Goal: Task Accomplishment & Management: Use online tool/utility

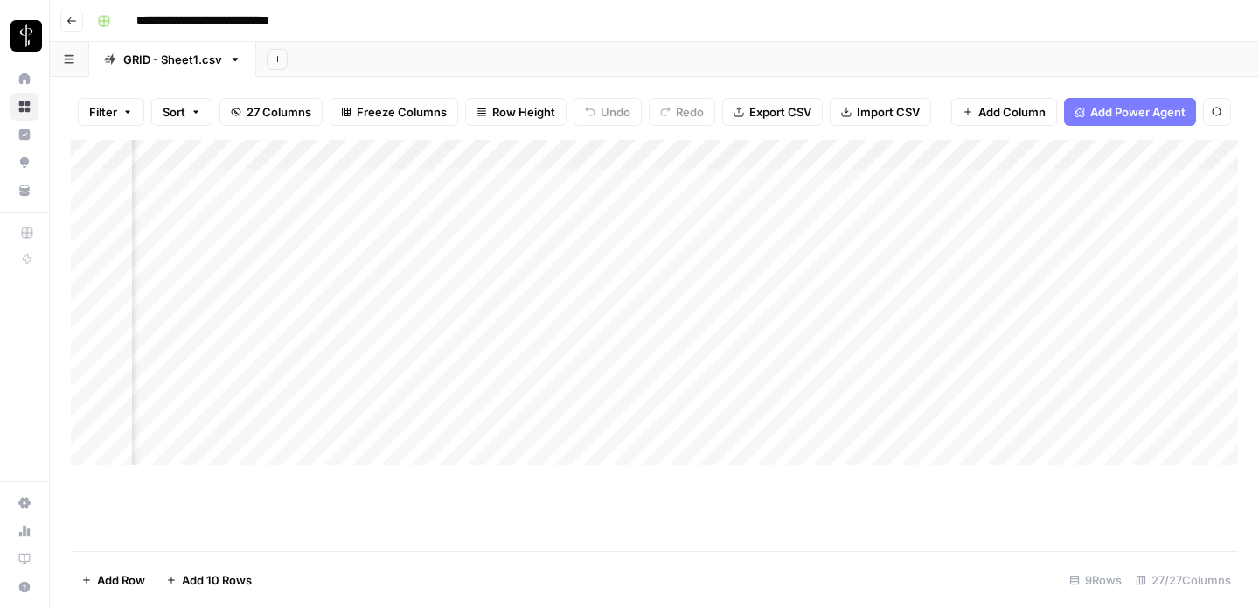
scroll to position [0, 1049]
click at [1103, 504] on div "Add Column" at bounding box center [654, 345] width 1167 height 411
click at [1107, 476] on div "Add Column" at bounding box center [654, 345] width 1167 height 411
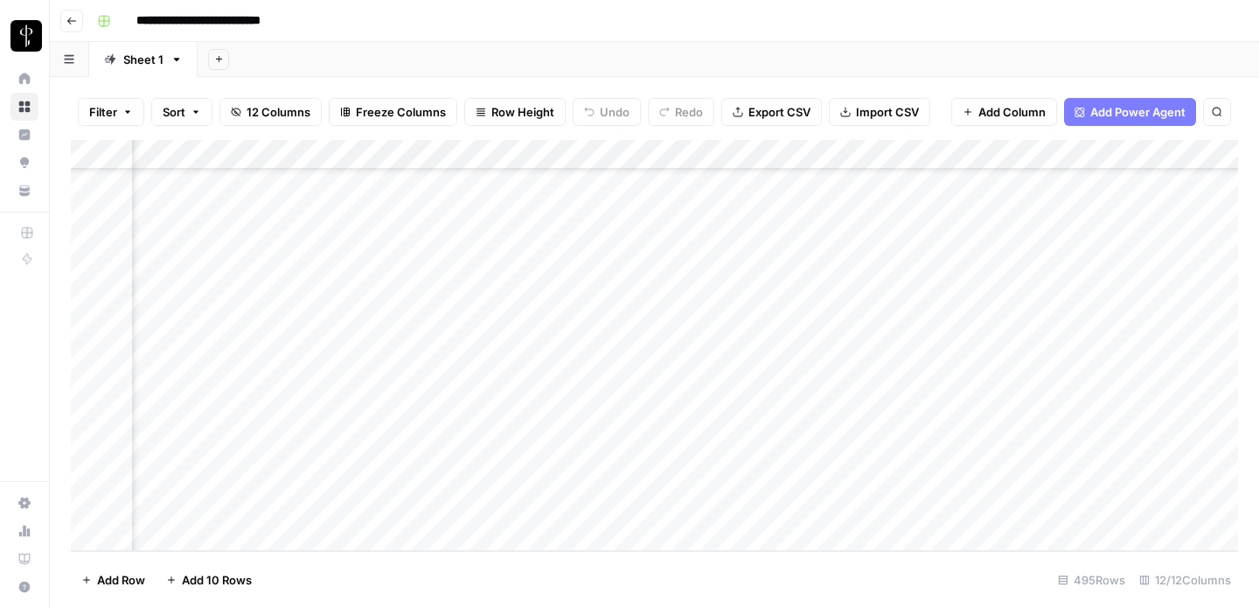
click at [407, 480] on div "Add Column" at bounding box center [654, 345] width 1167 height 411
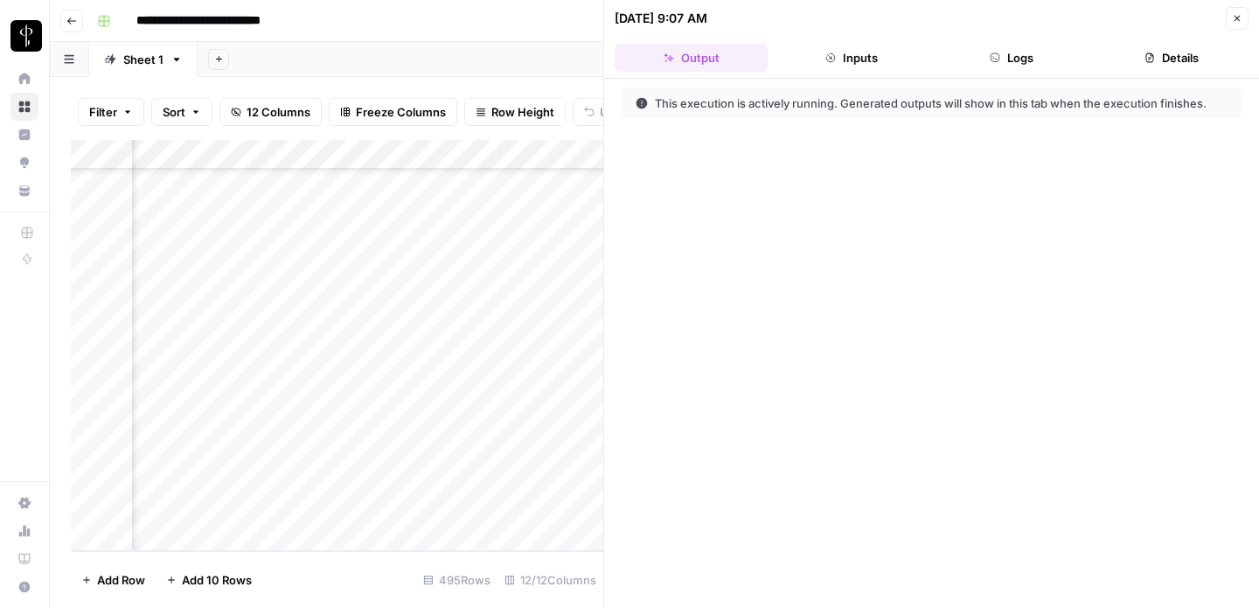
click at [831, 51] on button "Inputs" at bounding box center [851, 58] width 153 height 28
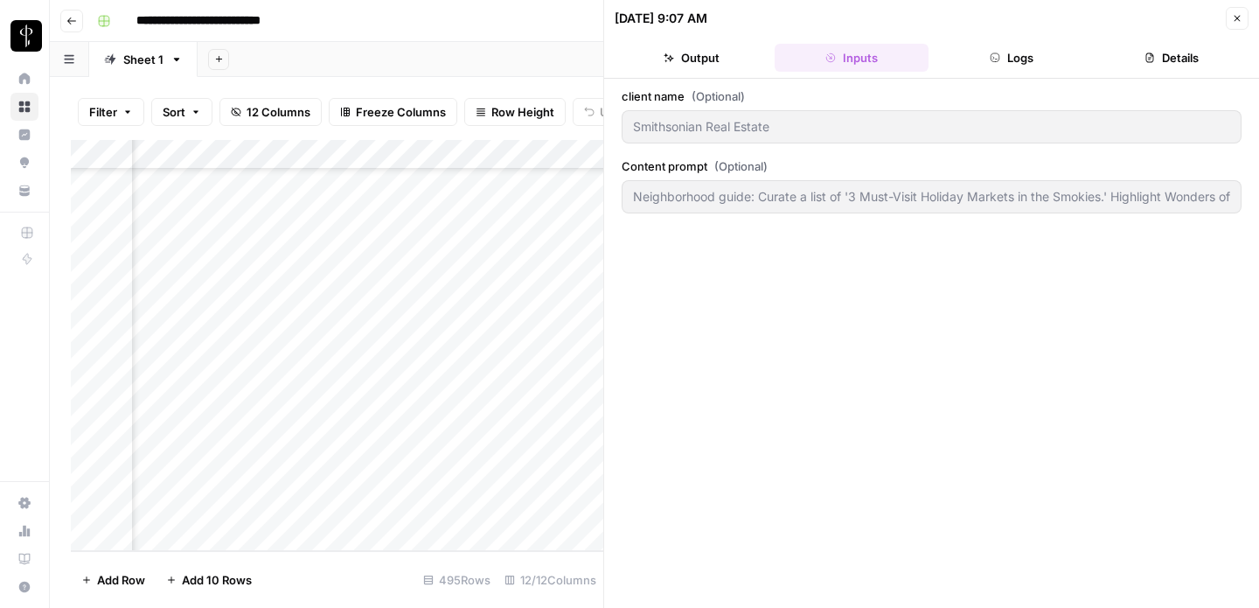
type input "Neighborhood guide: Curate a list of '3 Must-Visit Holiday Markets in the Smoki…"
click at [988, 45] on button "Logs" at bounding box center [1011, 58] width 153 height 28
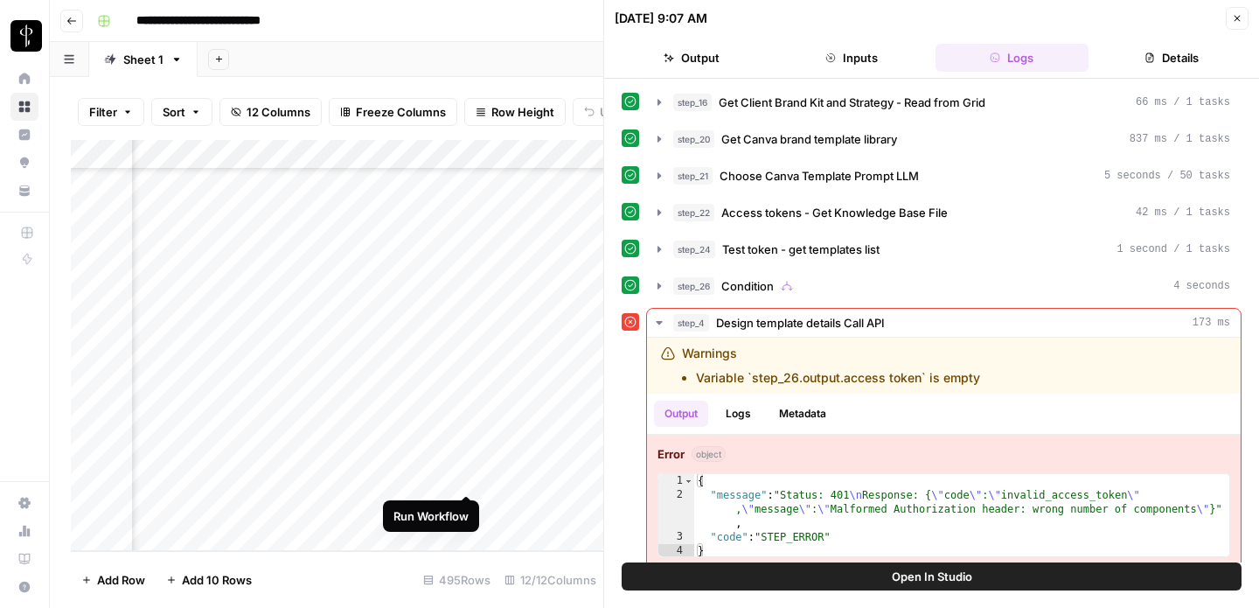
click at [463, 477] on div "Add Column" at bounding box center [337, 345] width 532 height 411
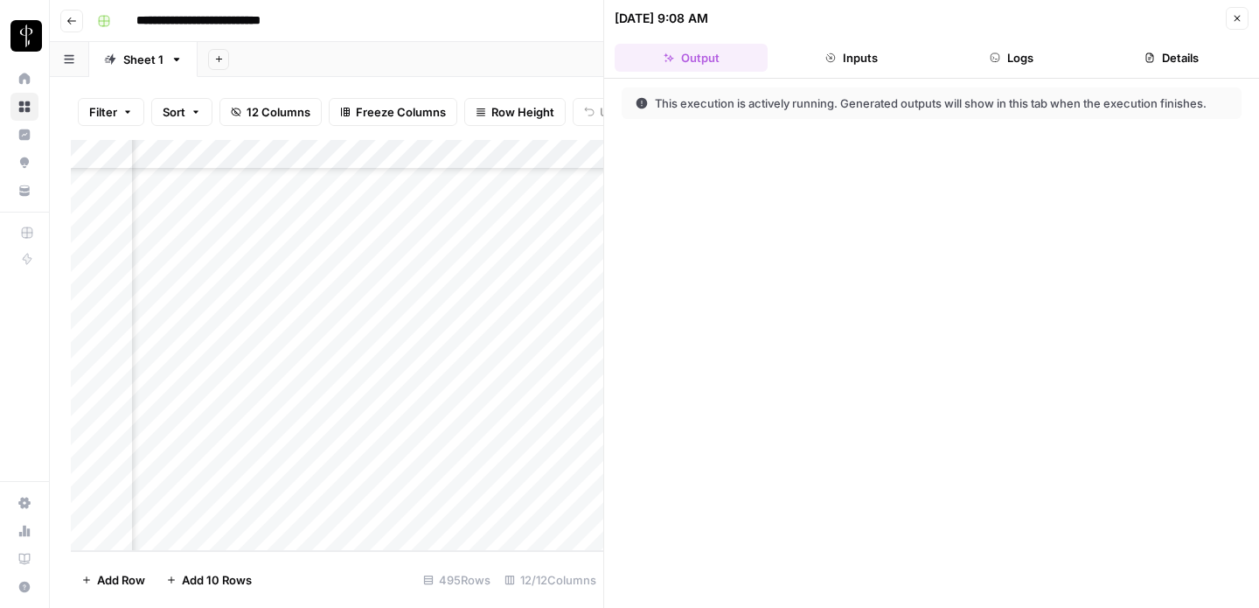
click at [854, 51] on button "Inputs" at bounding box center [851, 58] width 153 height 28
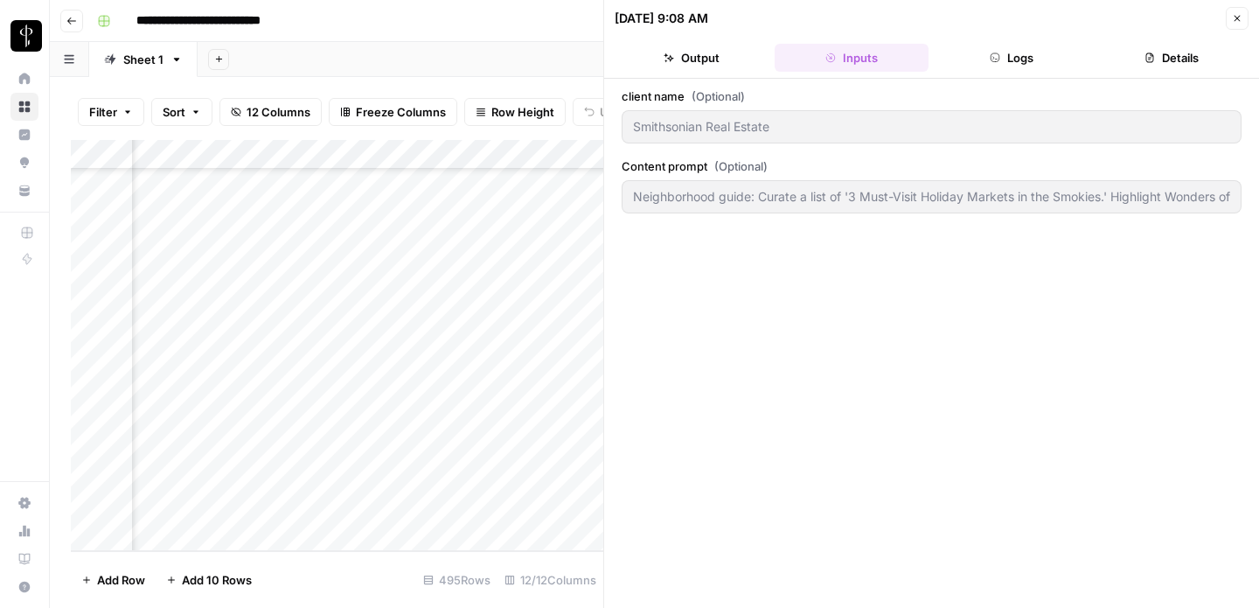
click at [989, 68] on button "Logs" at bounding box center [1011, 58] width 153 height 28
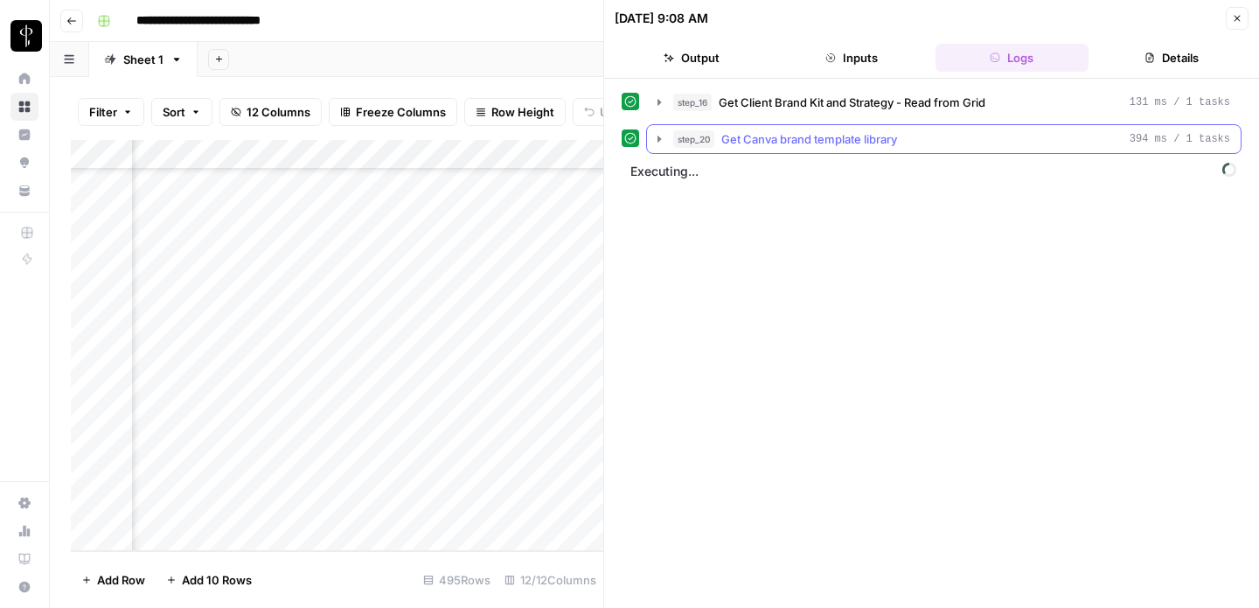
click at [657, 137] on icon "button" at bounding box center [658, 139] width 3 height 6
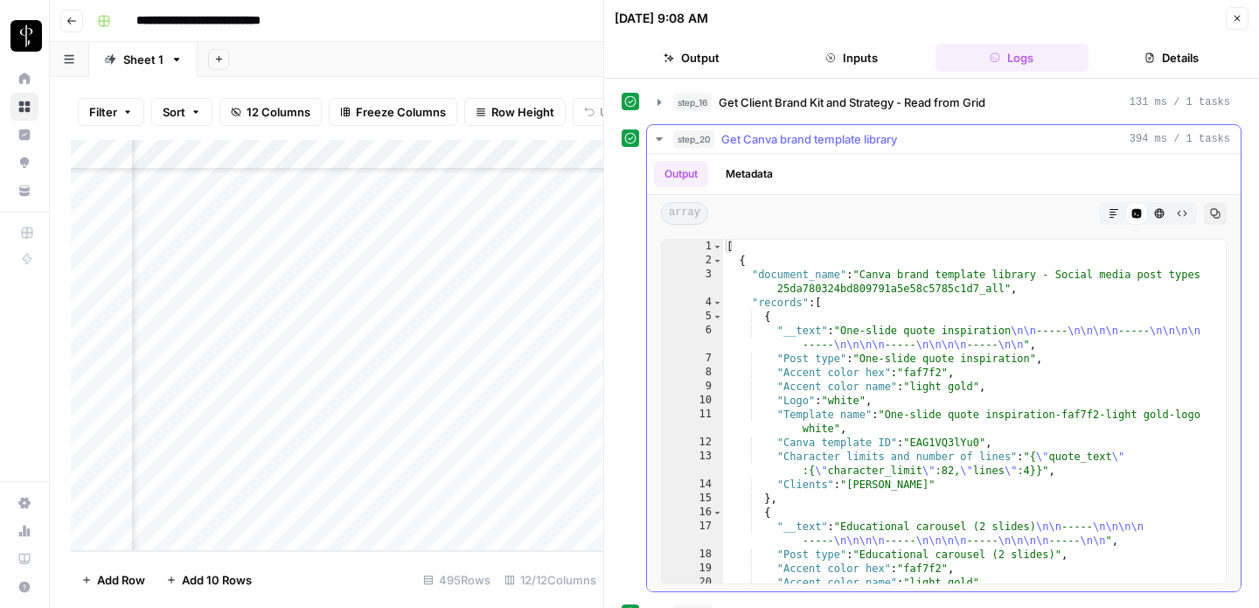
click at [657, 137] on icon "button" at bounding box center [659, 138] width 6 height 3
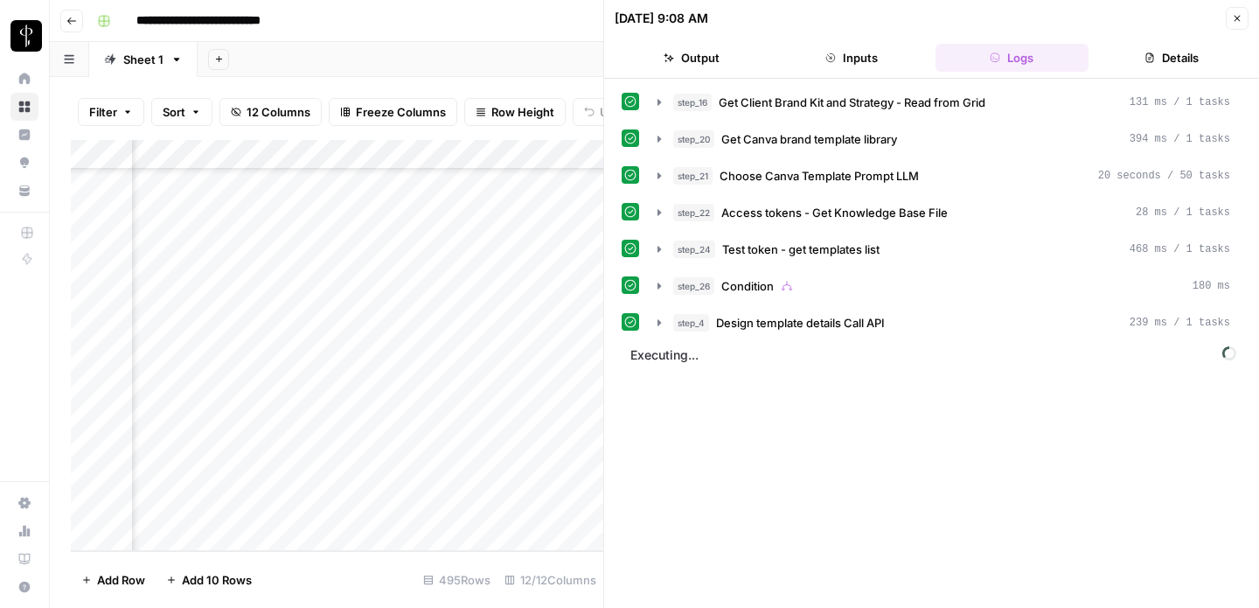
click at [1237, 18] on icon "button" at bounding box center [1237, 19] width 6 height 6
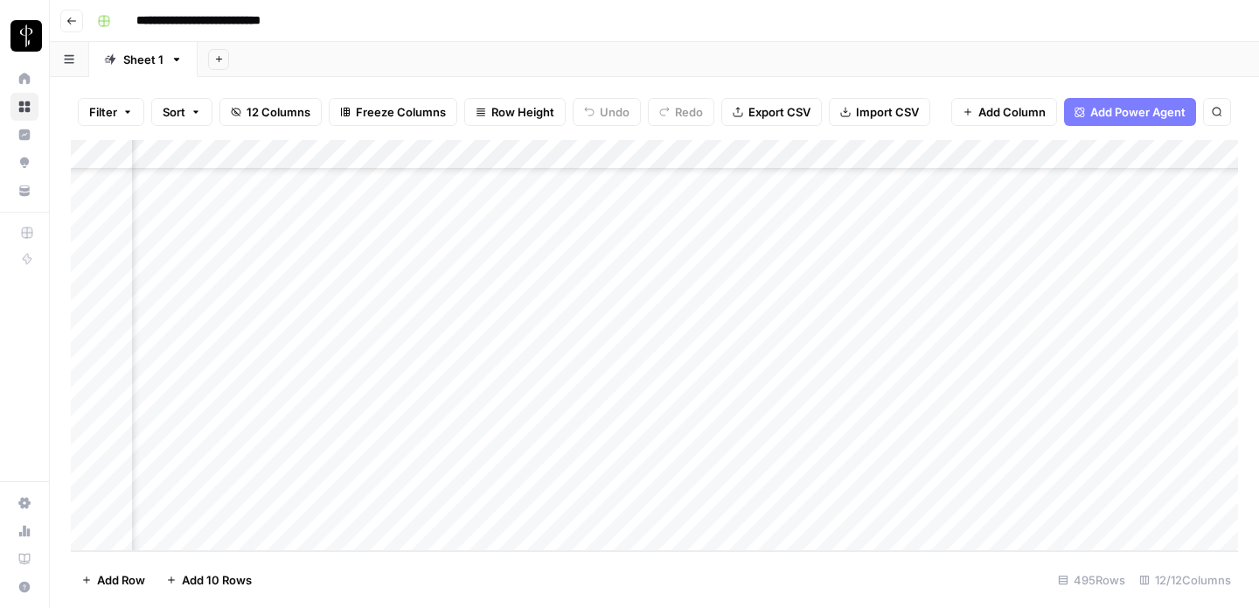
scroll to position [14360, 0]
click at [294, 480] on div "Add Column" at bounding box center [654, 345] width 1167 height 411
click at [294, 480] on textarea "**********" at bounding box center [271, 478] width 280 height 24
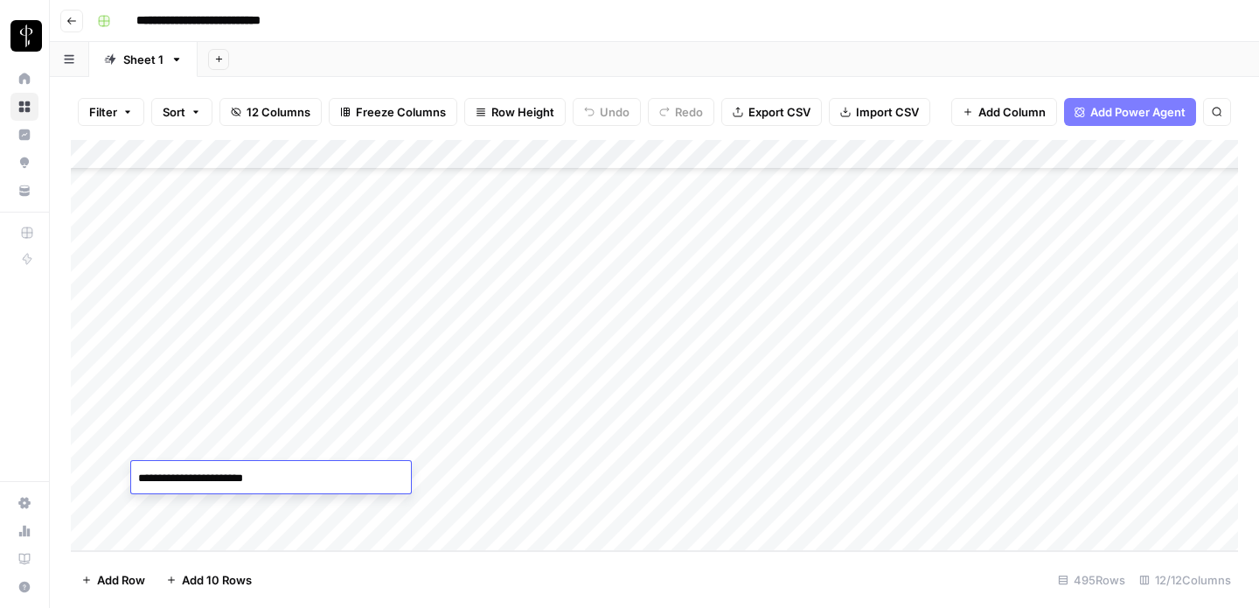
drag, startPoint x: 290, startPoint y: 478, endPoint x: 52, endPoint y: 478, distance: 238.7
click at [52, 478] on body "**********" at bounding box center [629, 304] width 1259 height 608
click at [529, 485] on div "Add Column" at bounding box center [654, 345] width 1167 height 411
click at [903, 504] on div "Add Column" at bounding box center [654, 345] width 1167 height 411
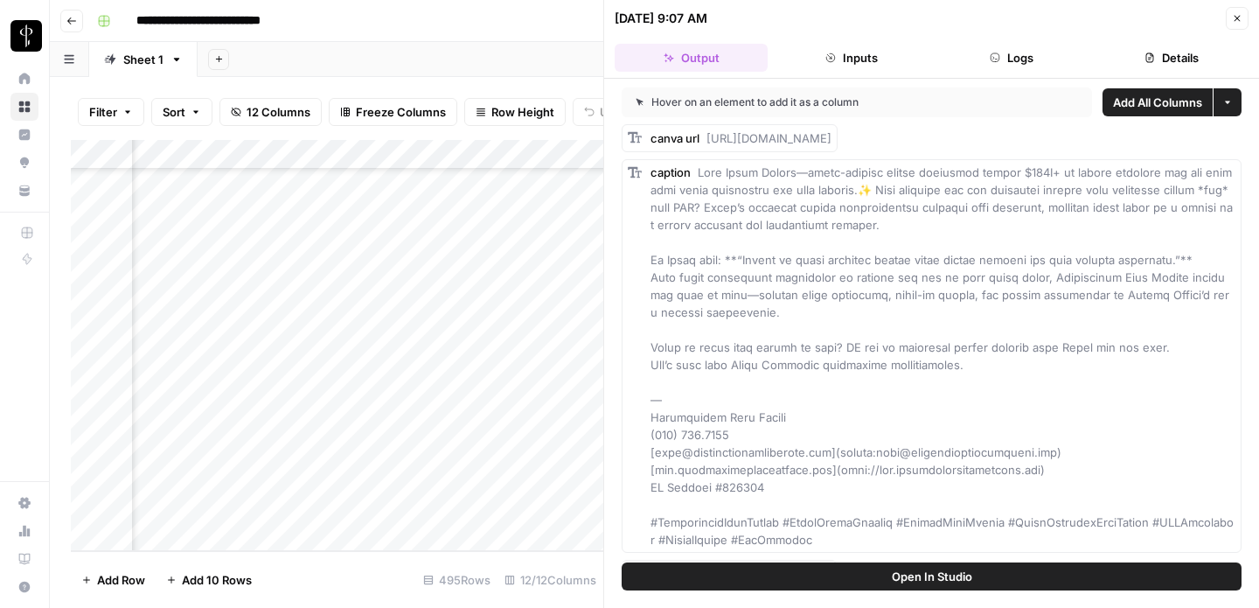
click at [970, 64] on button "Logs" at bounding box center [1011, 58] width 153 height 28
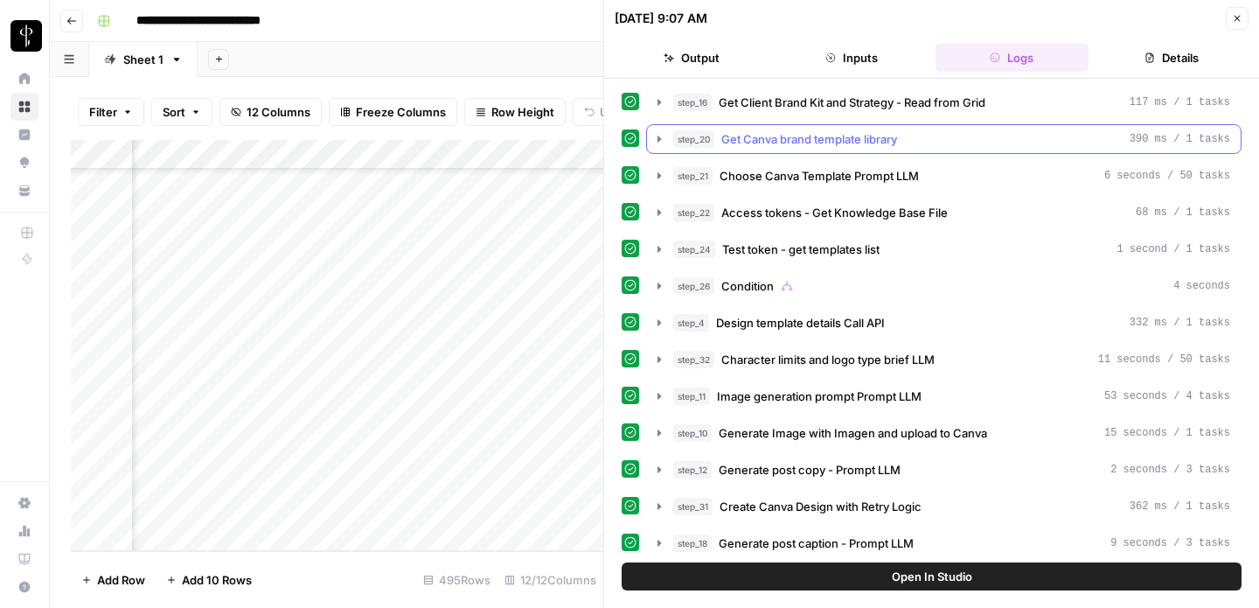
click at [656, 137] on icon "button" at bounding box center [659, 139] width 14 height 14
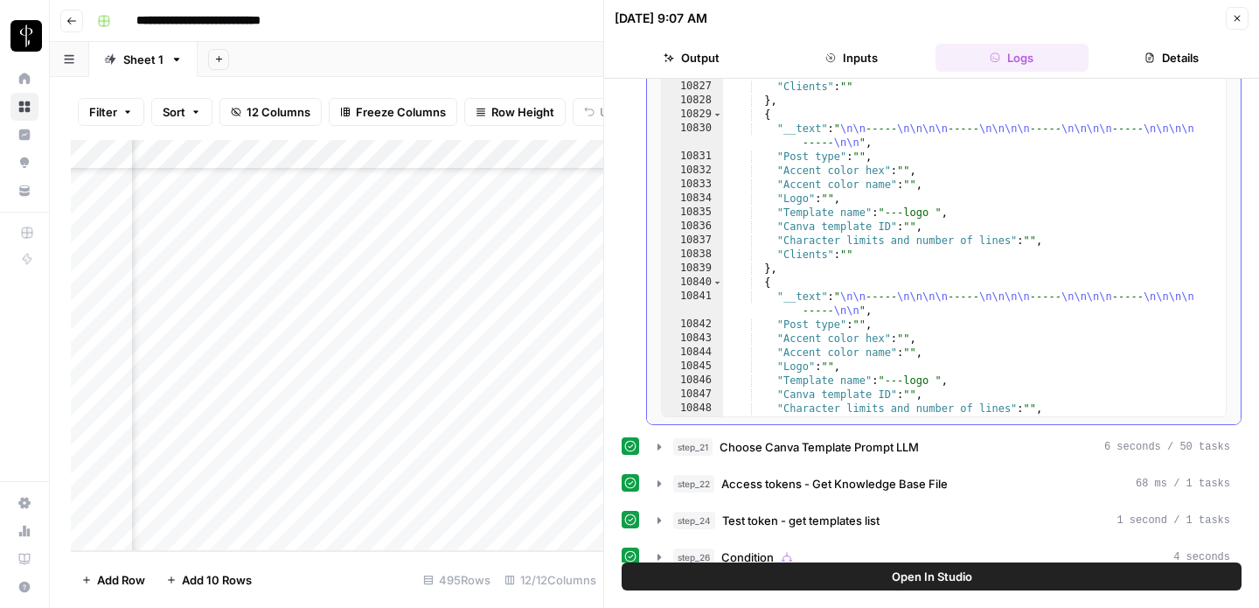
scroll to position [158, 0]
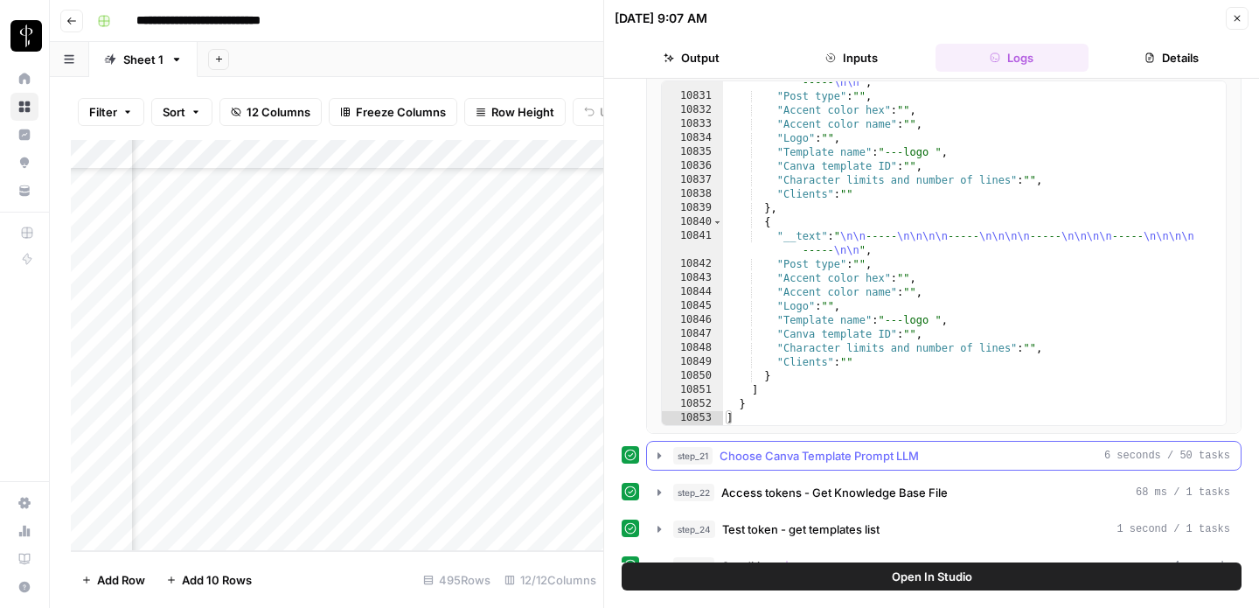
click at [658, 453] on icon "button" at bounding box center [659, 455] width 14 height 14
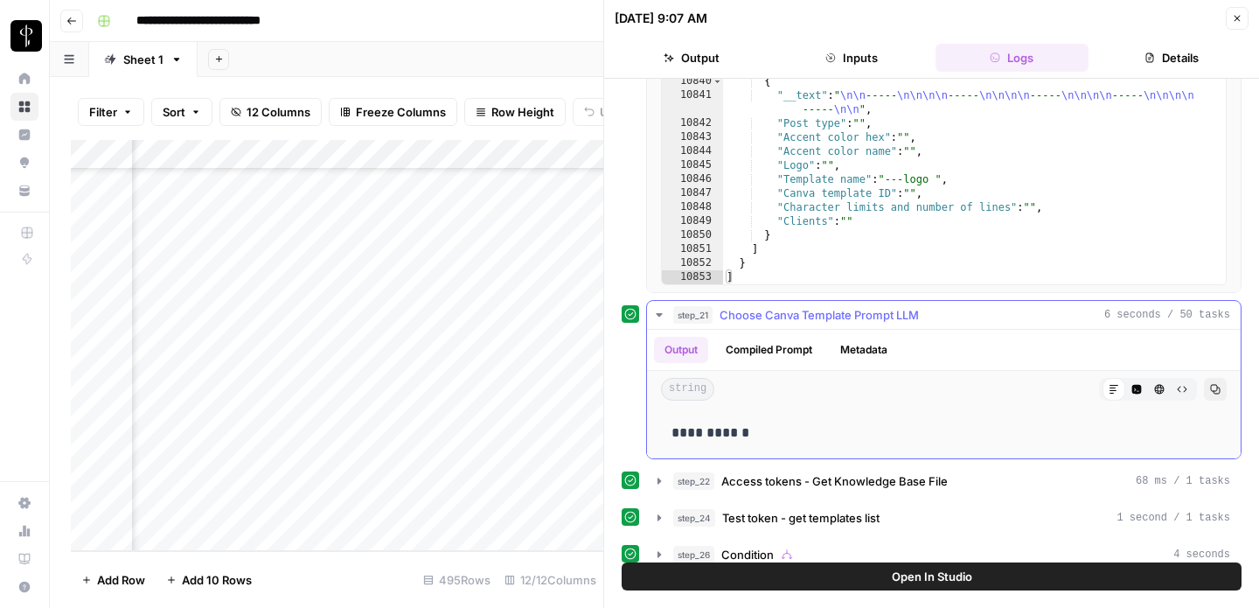
scroll to position [441, 0]
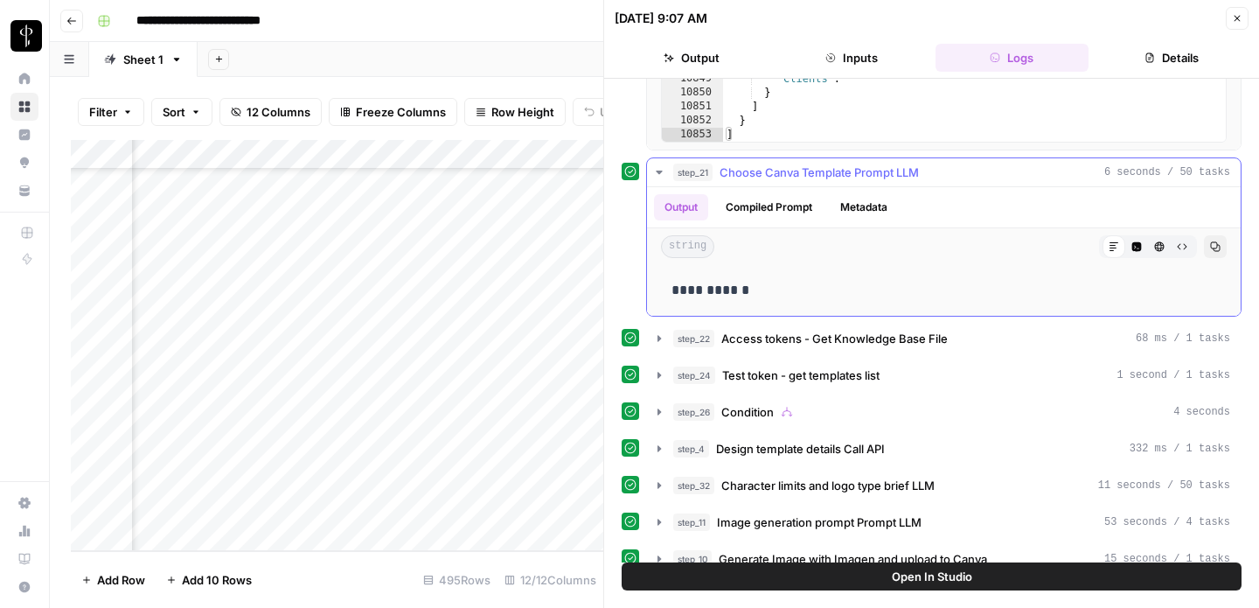
click at [767, 207] on button "Compiled Prompt" at bounding box center [769, 207] width 108 height 26
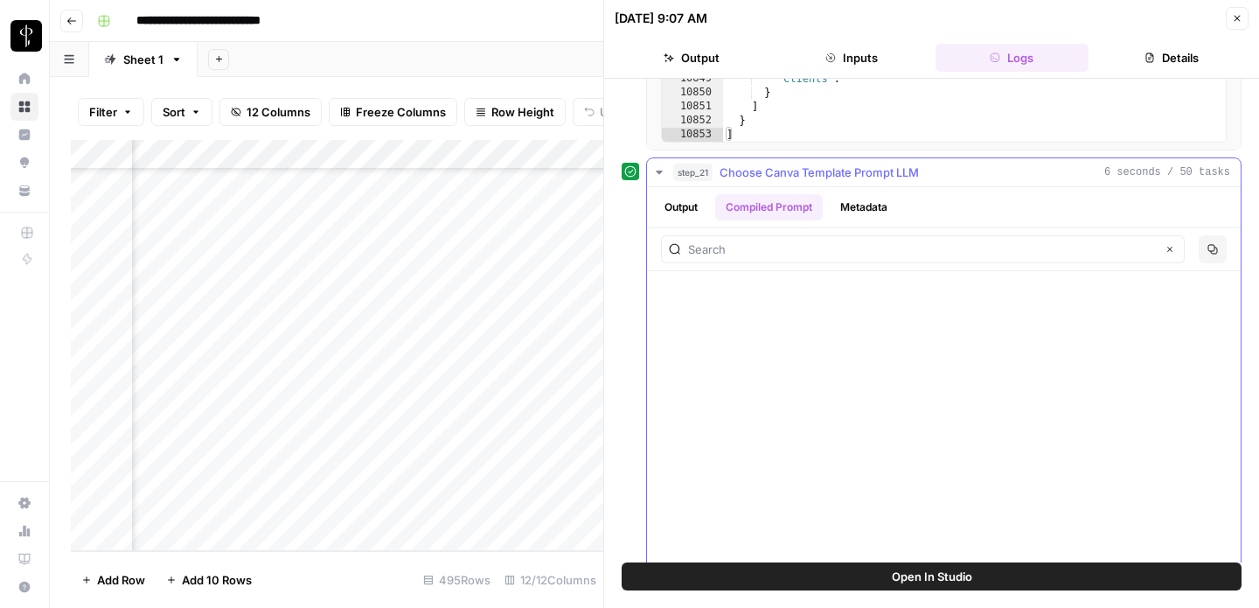
scroll to position [49949, 0]
click at [657, 169] on icon "button" at bounding box center [659, 172] width 14 height 14
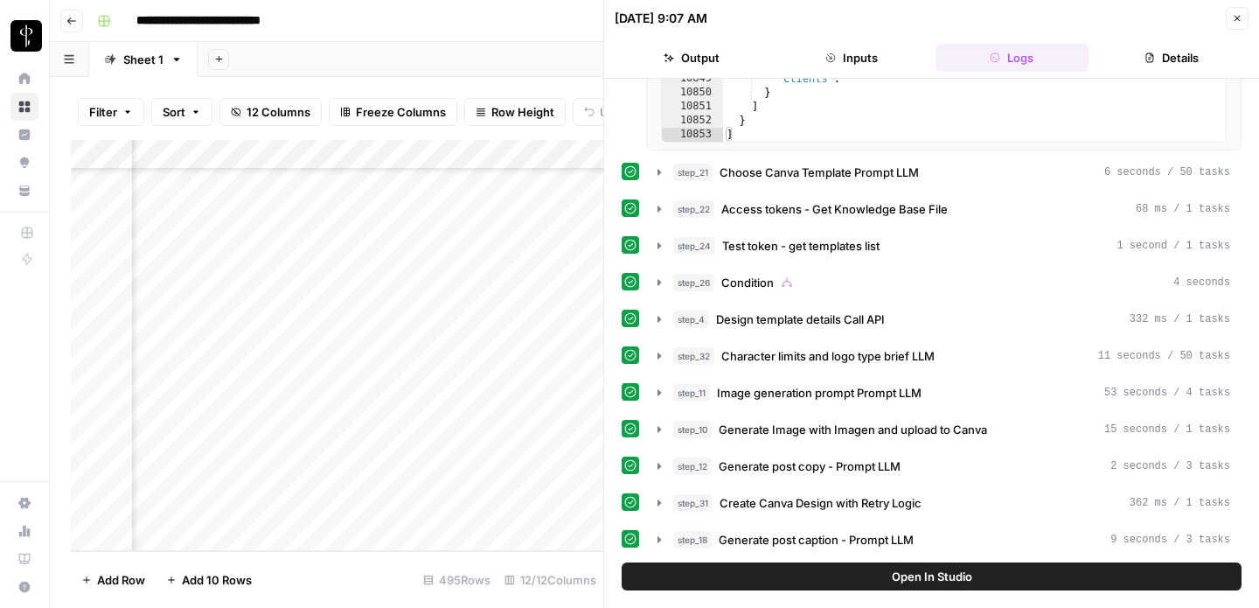
click at [1236, 17] on icon "button" at bounding box center [1237, 19] width 6 height 6
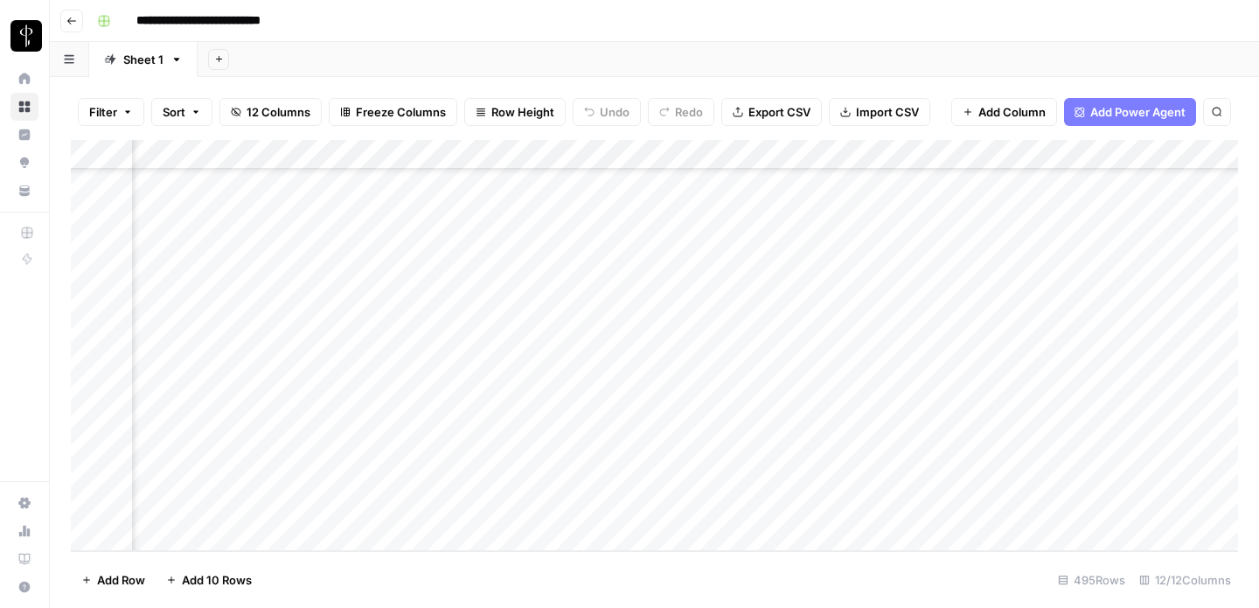
scroll to position [14360, 799]
click at [817, 507] on div "Add Column" at bounding box center [654, 345] width 1167 height 411
click at [422, 474] on div "Add Column" at bounding box center [654, 345] width 1167 height 411
click at [323, 434] on div "Add Column" at bounding box center [654, 345] width 1167 height 411
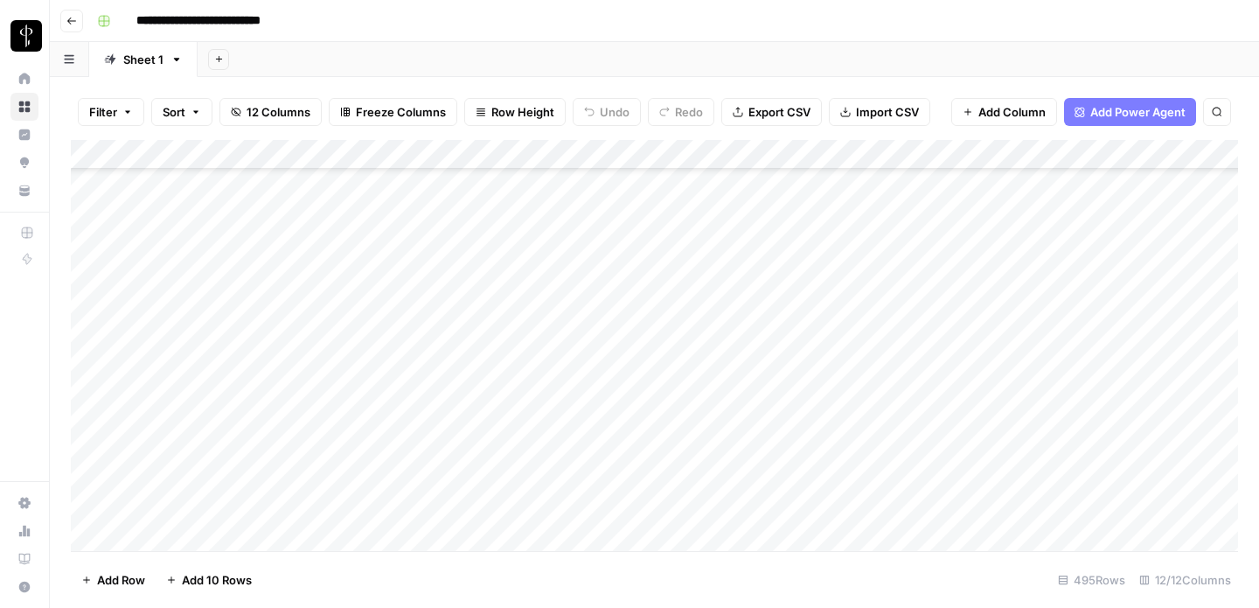
click at [571, 434] on div "Add Column" at bounding box center [654, 345] width 1167 height 411
click at [906, 428] on div "Add Column" at bounding box center [654, 345] width 1167 height 411
click at [906, 426] on div "Add Column" at bounding box center [654, 345] width 1167 height 411
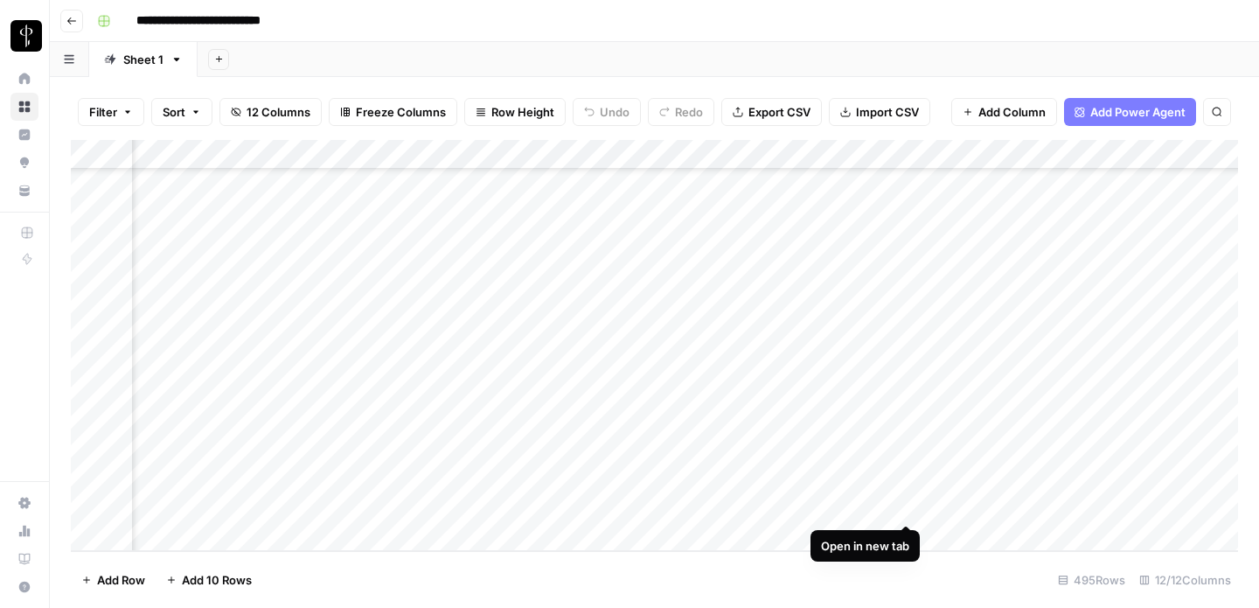
click at [903, 505] on div "Add Column" at bounding box center [654, 345] width 1167 height 411
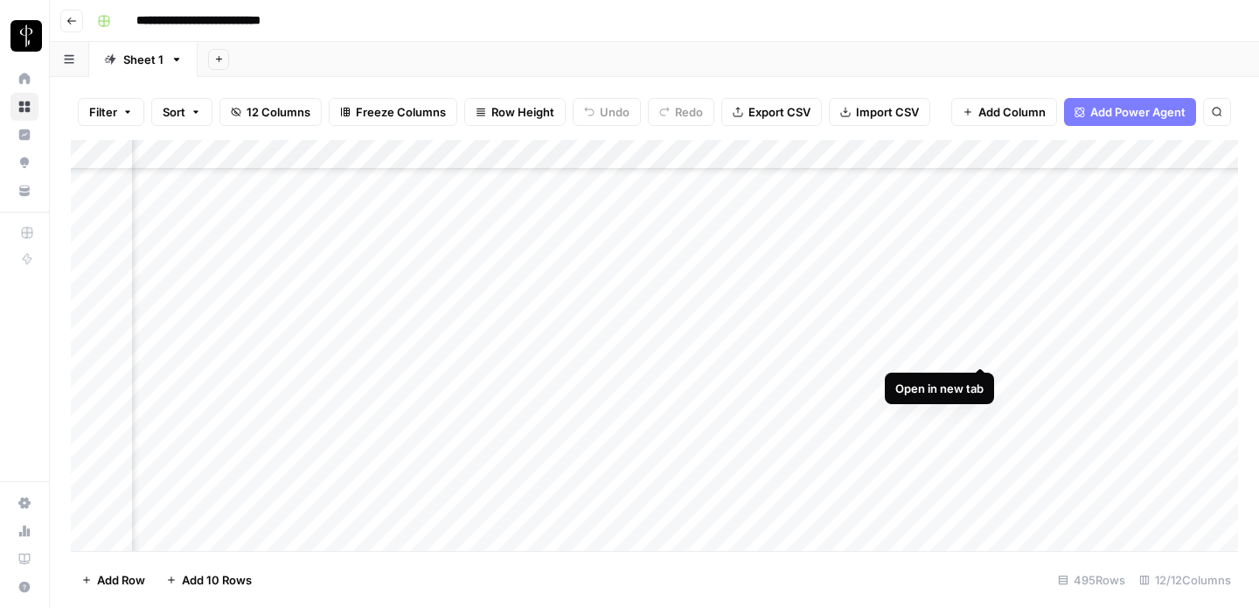
click at [978, 343] on div "Add Column" at bounding box center [654, 345] width 1167 height 411
click at [585, 479] on div "Add Column" at bounding box center [654, 345] width 1167 height 411
click at [590, 475] on div "Add Column" at bounding box center [654, 345] width 1167 height 411
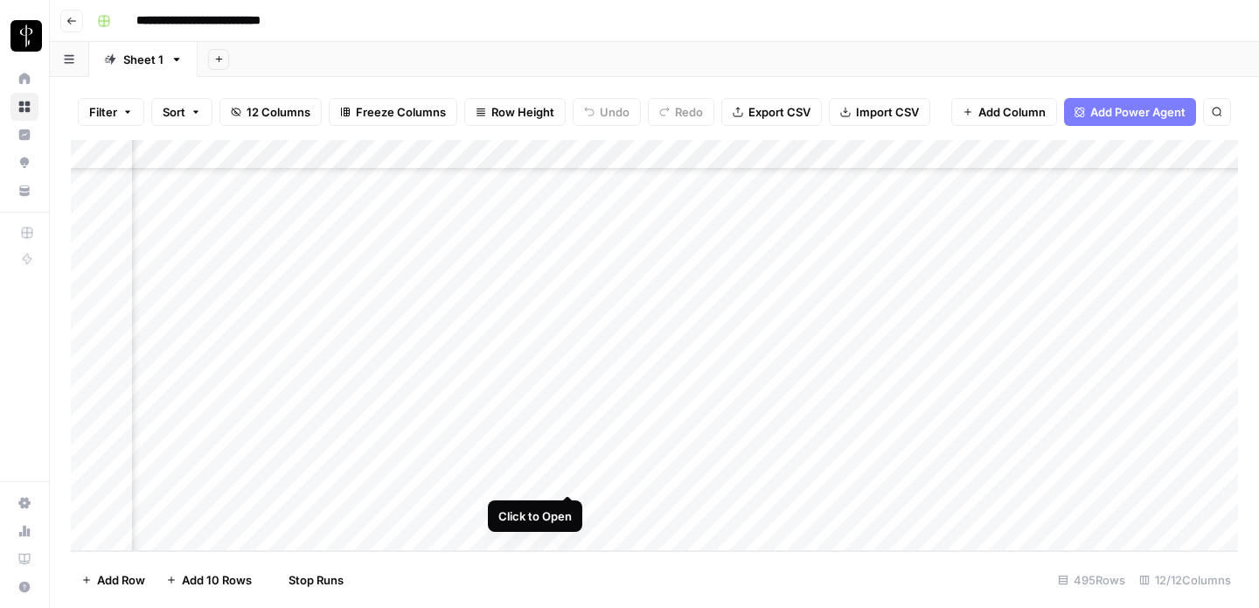
click at [569, 476] on div "Add Column" at bounding box center [654, 345] width 1167 height 411
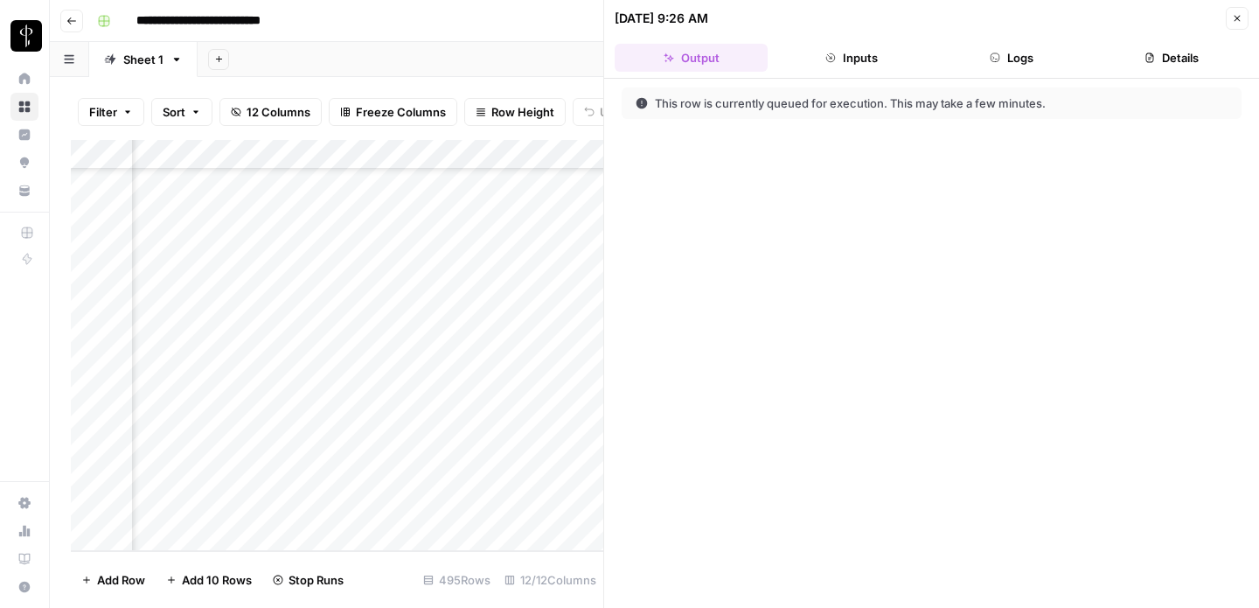
click at [848, 62] on button "Inputs" at bounding box center [851, 58] width 153 height 28
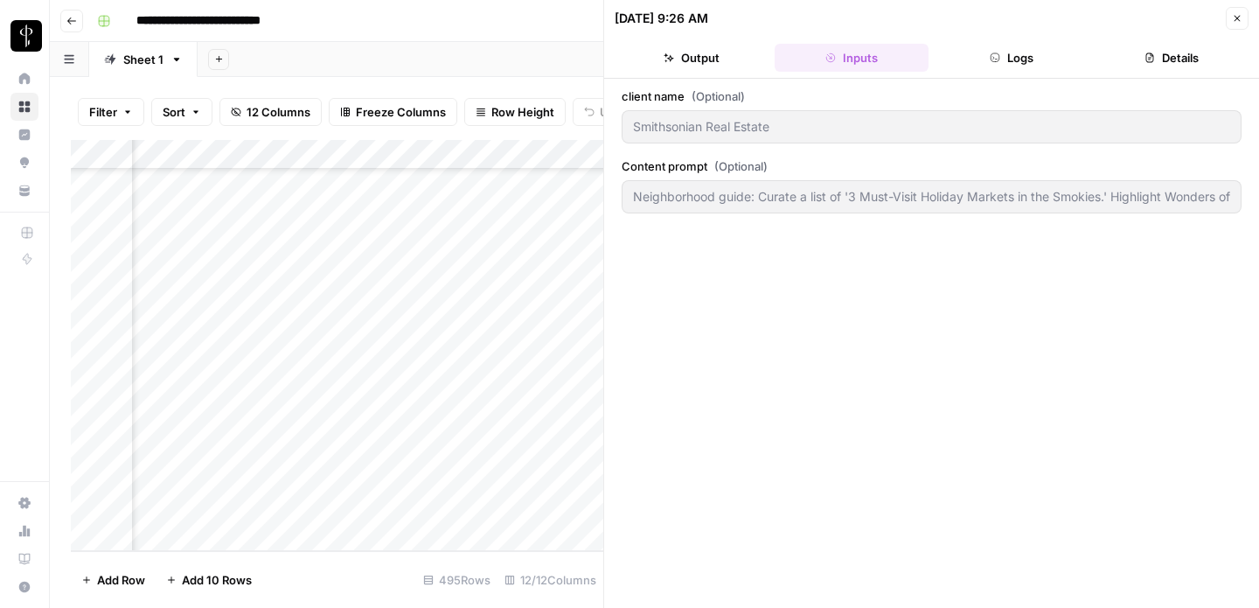
type input "Neighborhood guide: Curate a list of '3 Must-Visit Holiday Markets in the Smoki…"
click at [1005, 59] on button "Logs" at bounding box center [1011, 58] width 153 height 28
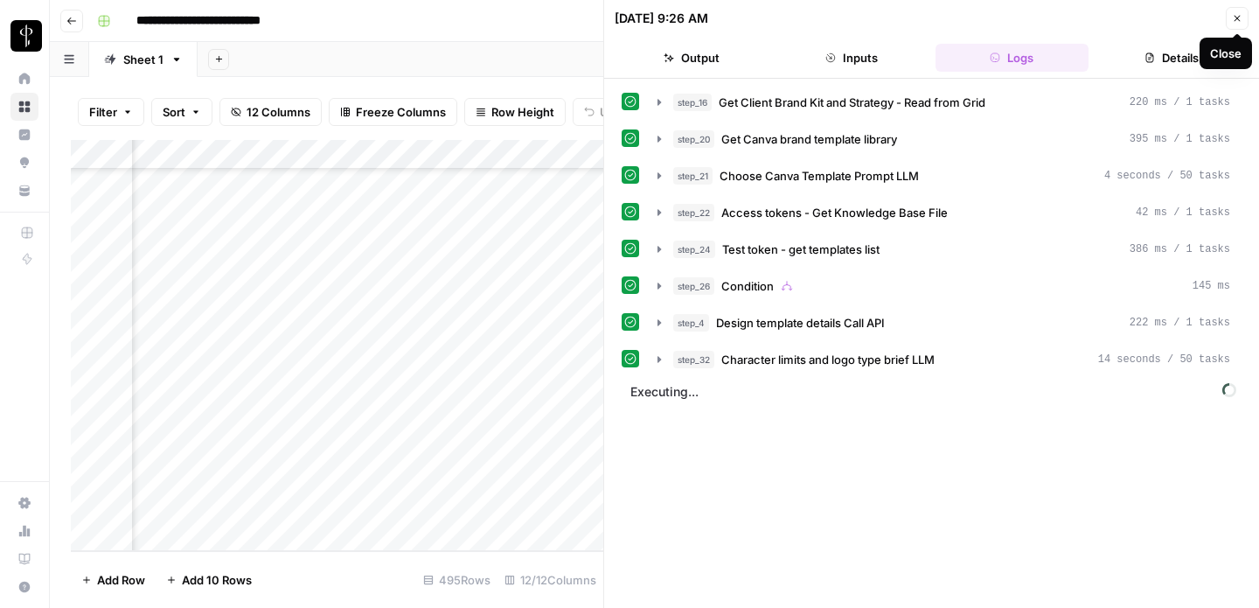
click at [1231, 22] on button "Close" at bounding box center [1237, 18] width 23 height 23
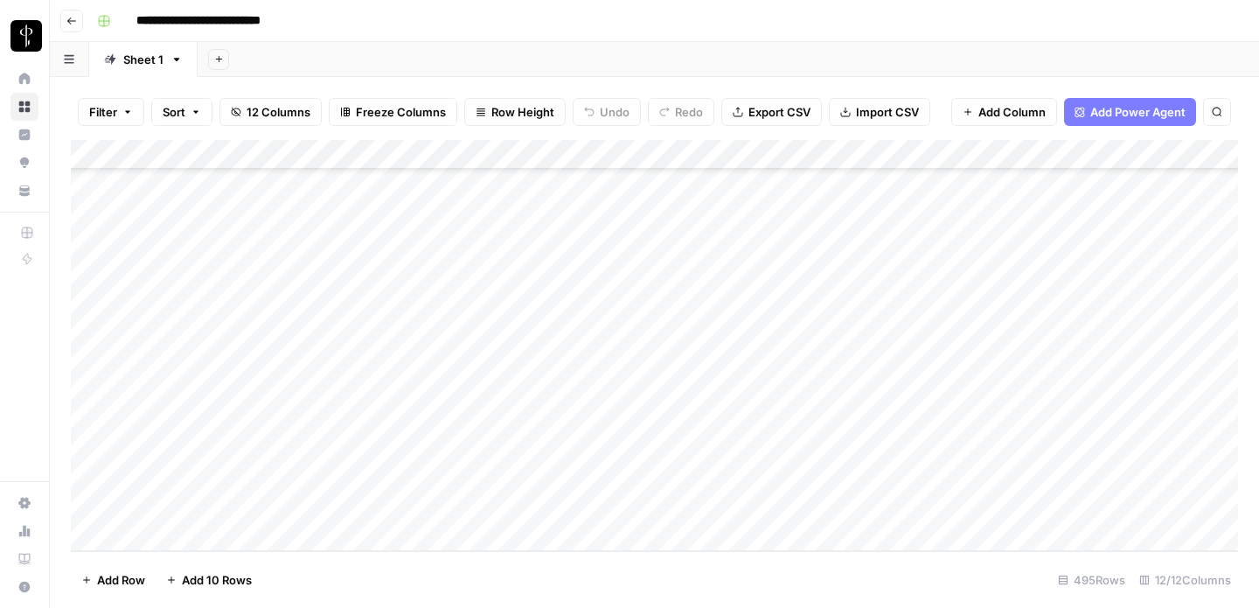
scroll to position [14360, 0]
click at [194, 328] on div "Add Column" at bounding box center [654, 345] width 1167 height 411
click at [1136, 505] on div "Add Column" at bounding box center [654, 345] width 1167 height 411
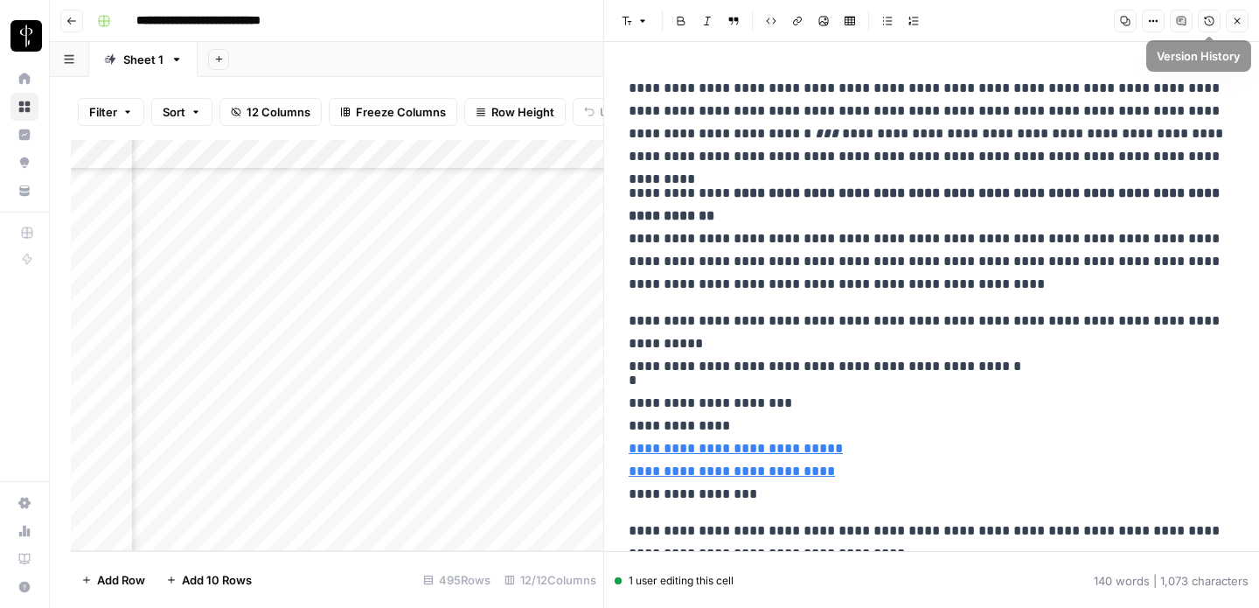
click at [1230, 21] on button "Close" at bounding box center [1237, 21] width 23 height 23
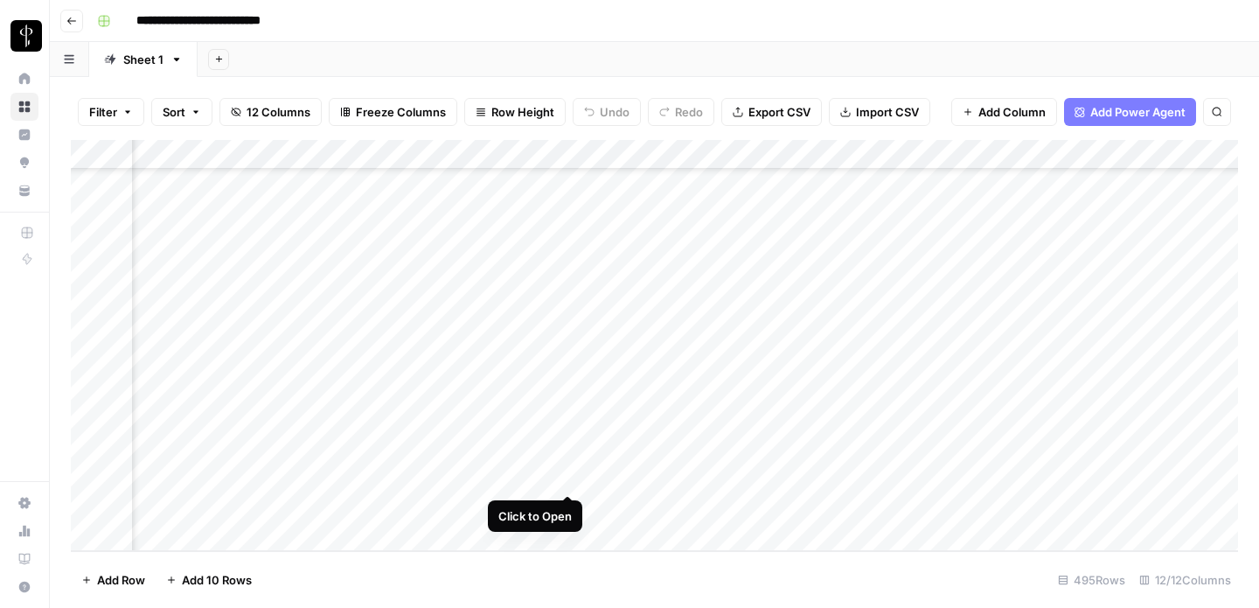
click at [571, 474] on div "Add Column" at bounding box center [654, 345] width 1167 height 411
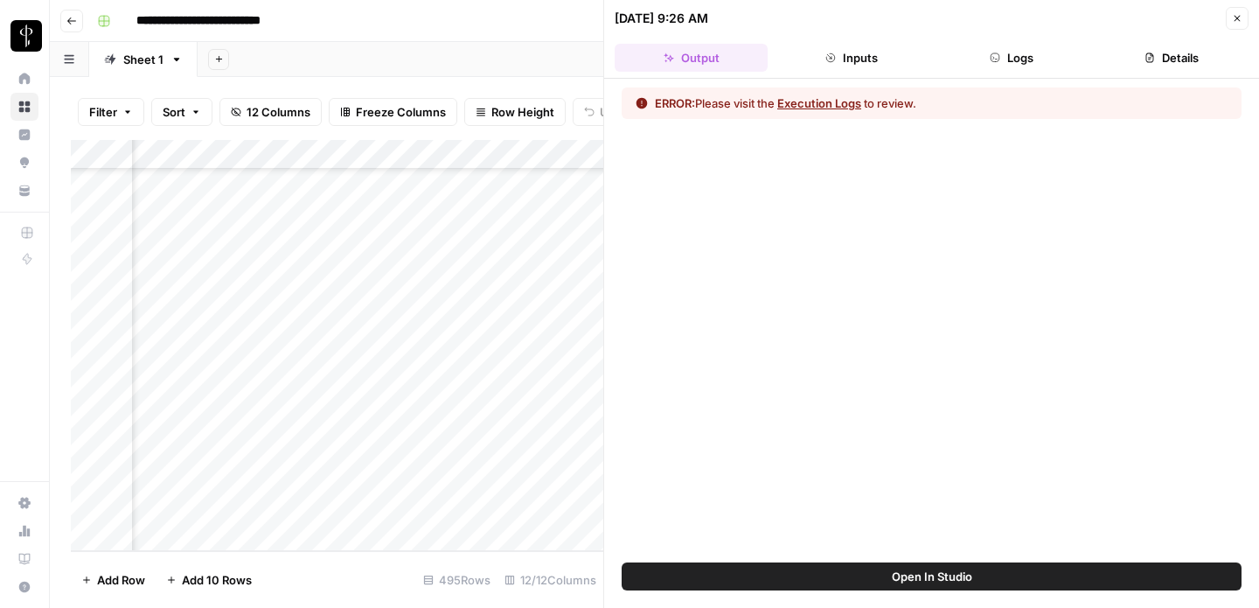
click at [902, 63] on button "Inputs" at bounding box center [851, 58] width 153 height 28
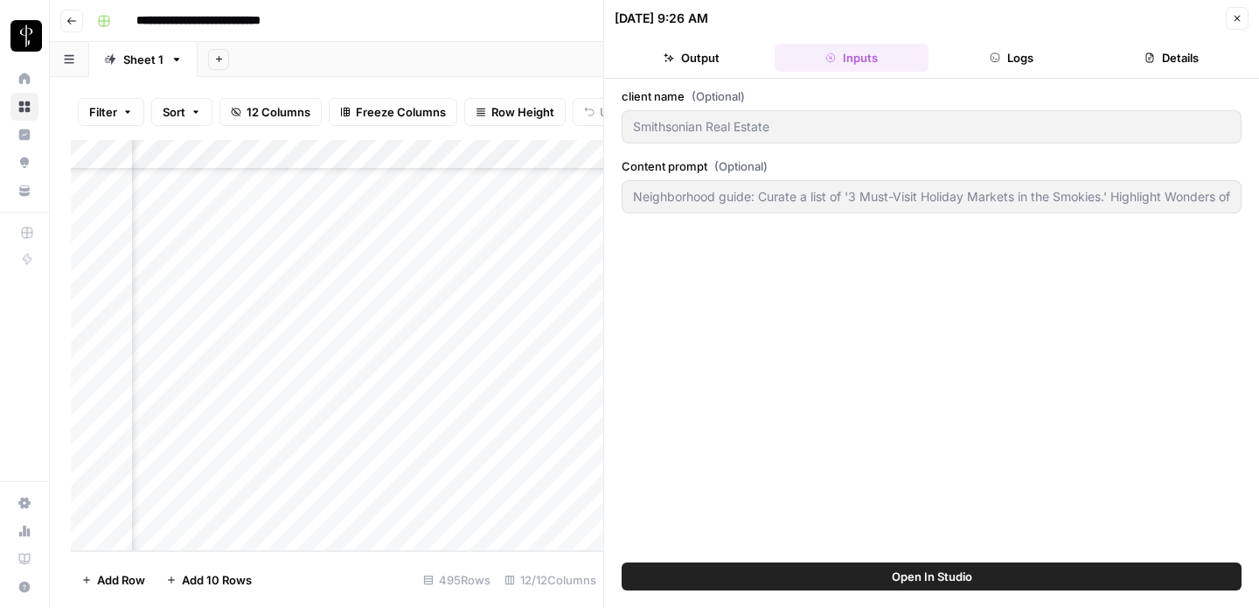
click at [1026, 62] on button "Logs" at bounding box center [1011, 58] width 153 height 28
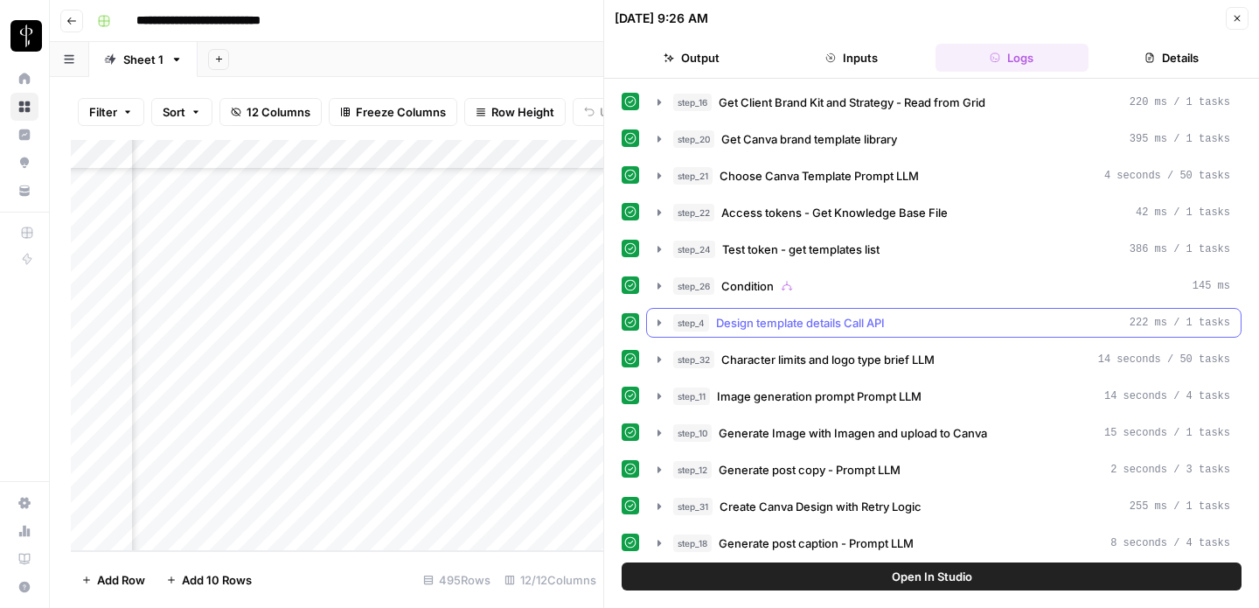
scroll to position [275, 0]
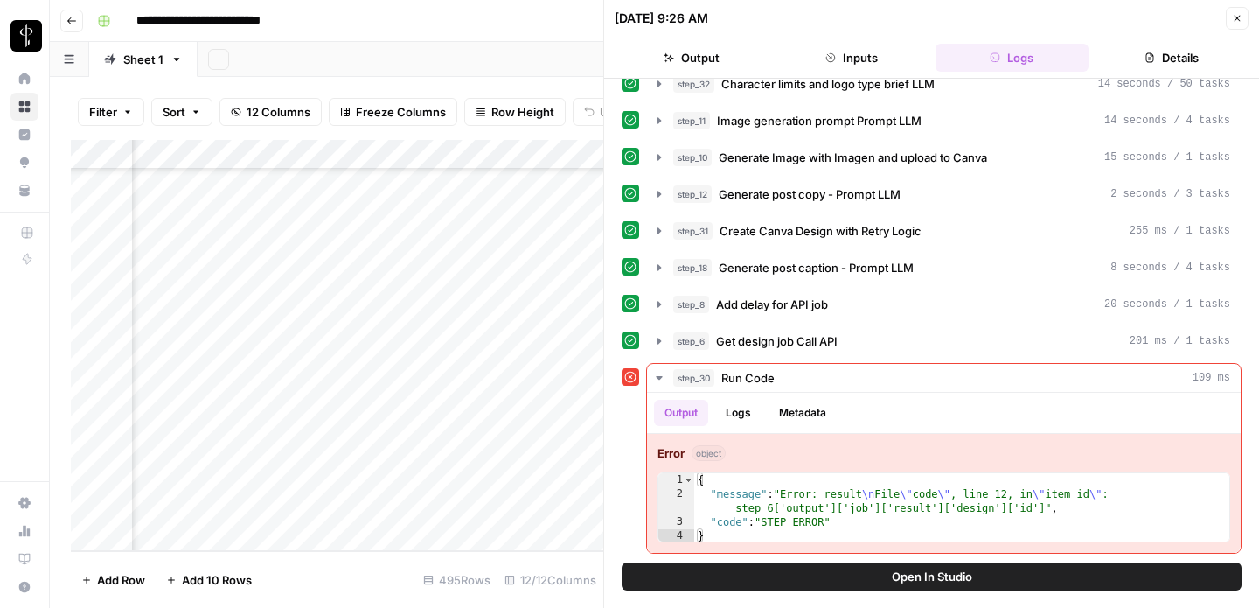
click at [1238, 24] on button "Close" at bounding box center [1237, 18] width 23 height 23
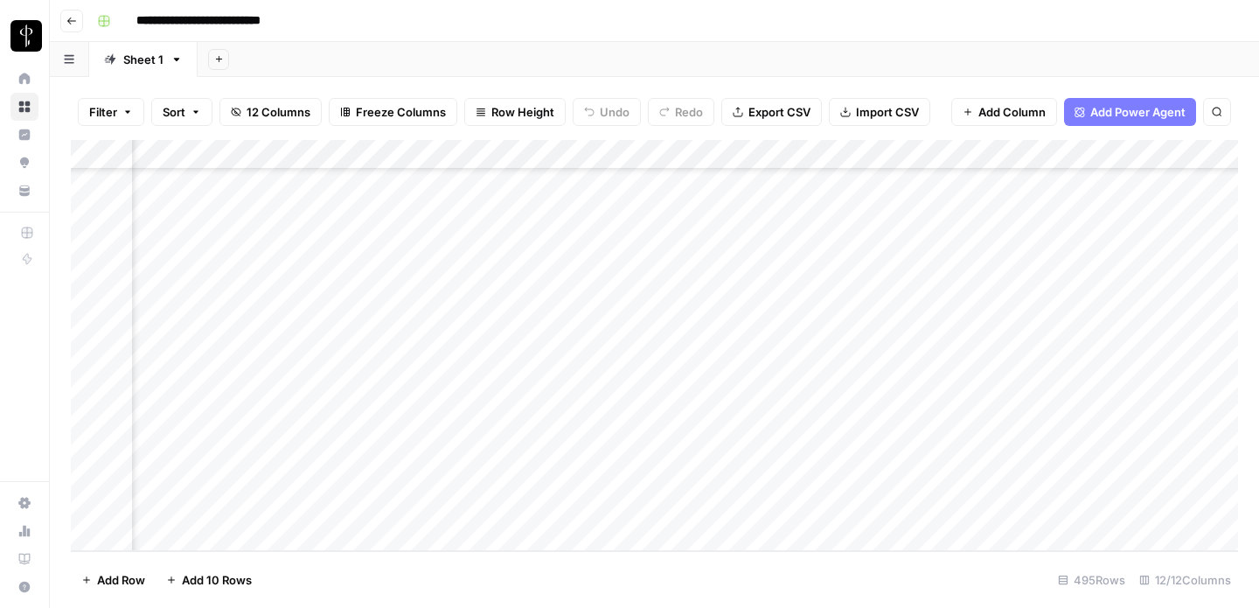
click at [473, 446] on div "Add Column" at bounding box center [654, 345] width 1167 height 411
click at [480, 420] on div "Add Column" at bounding box center [654, 345] width 1167 height 411
click at [567, 416] on div "Add Column" at bounding box center [654, 345] width 1167 height 411
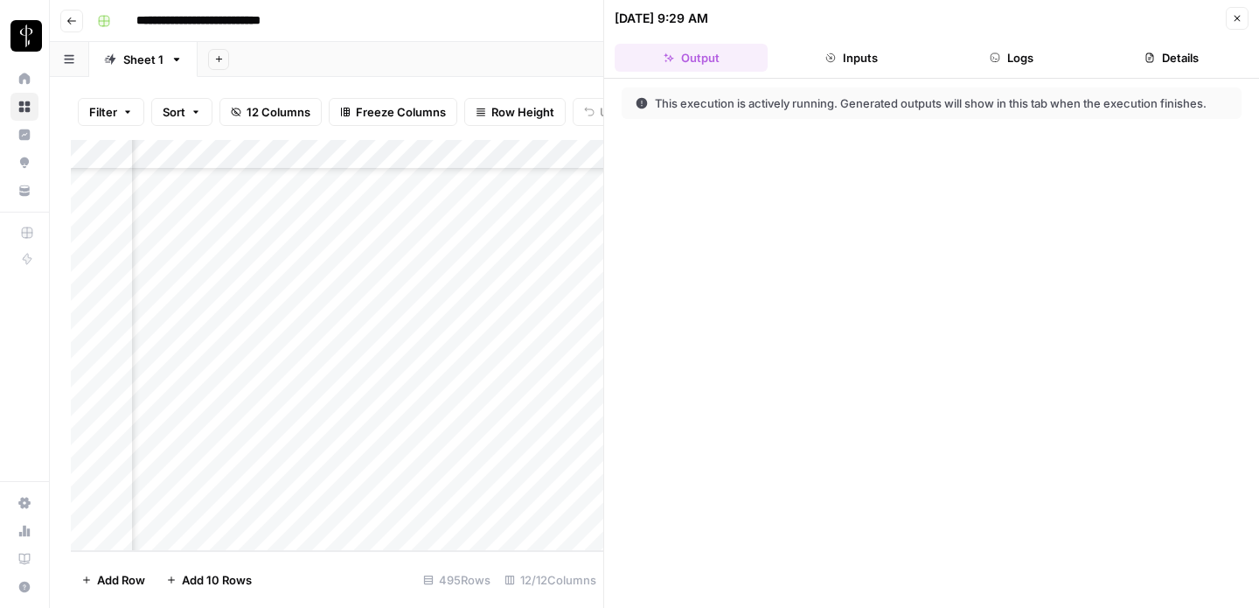
click at [1020, 59] on button "Logs" at bounding box center [1011, 58] width 153 height 28
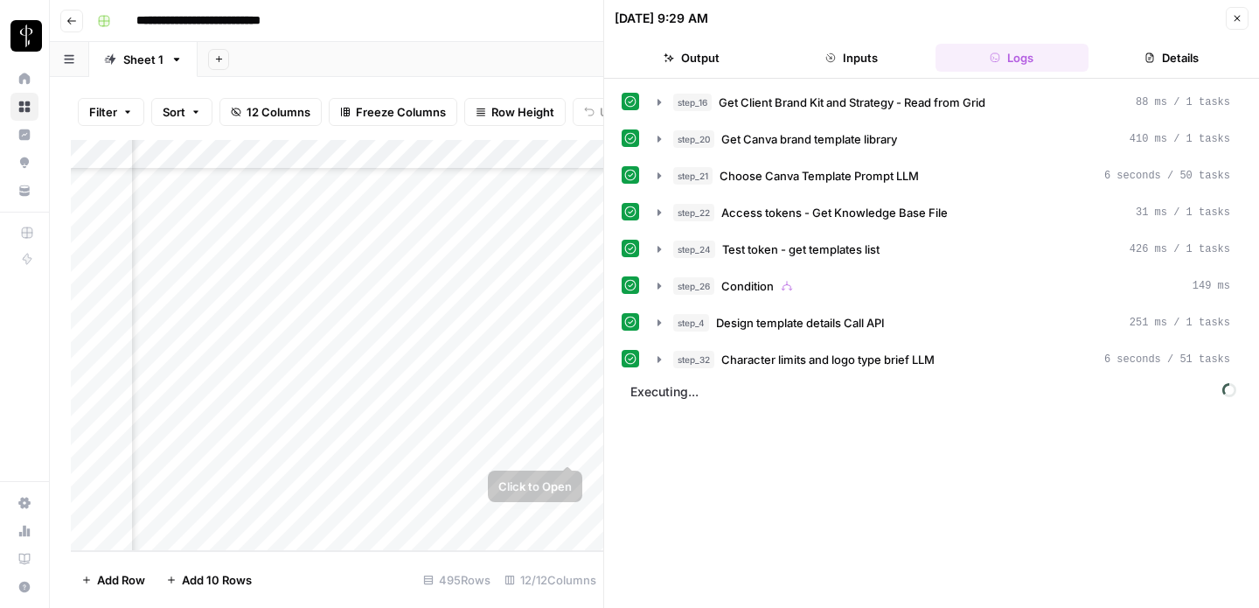
click at [569, 448] on div "Add Column" at bounding box center [337, 345] width 532 height 411
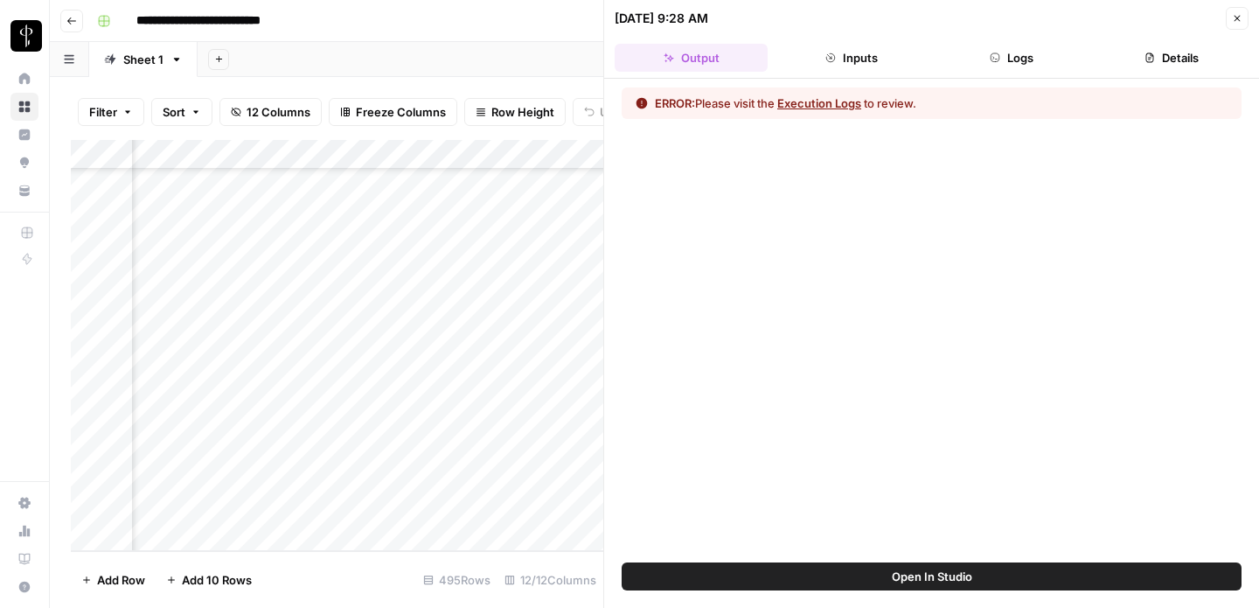
click at [908, 56] on button "Inputs" at bounding box center [851, 58] width 153 height 28
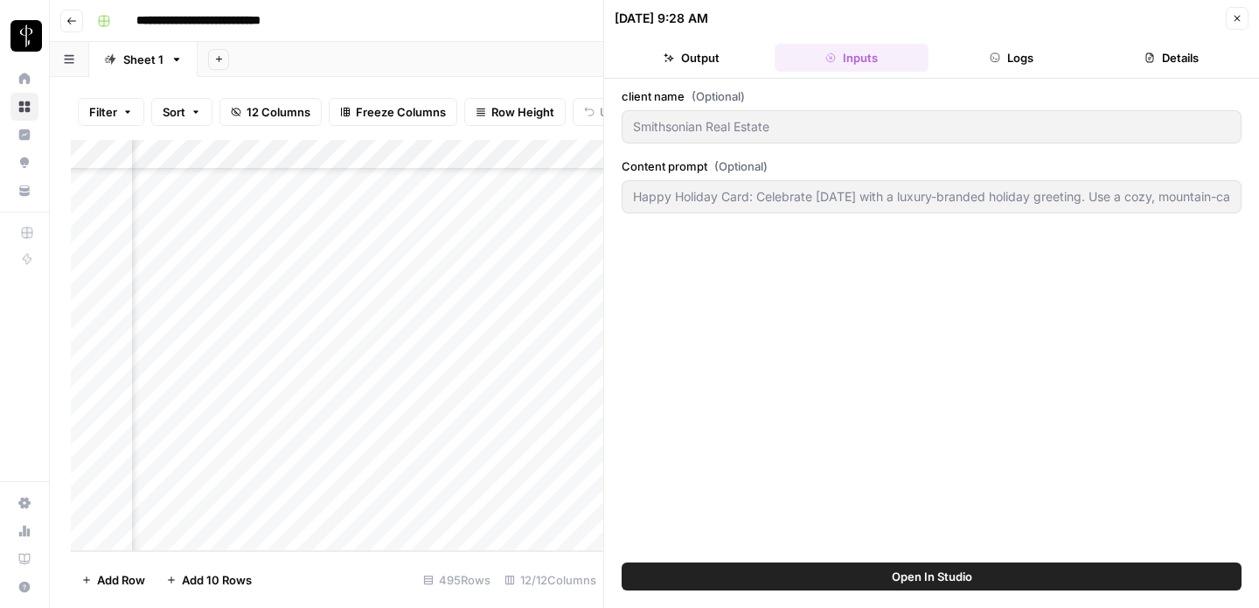
click at [1021, 67] on button "Logs" at bounding box center [1011, 58] width 153 height 28
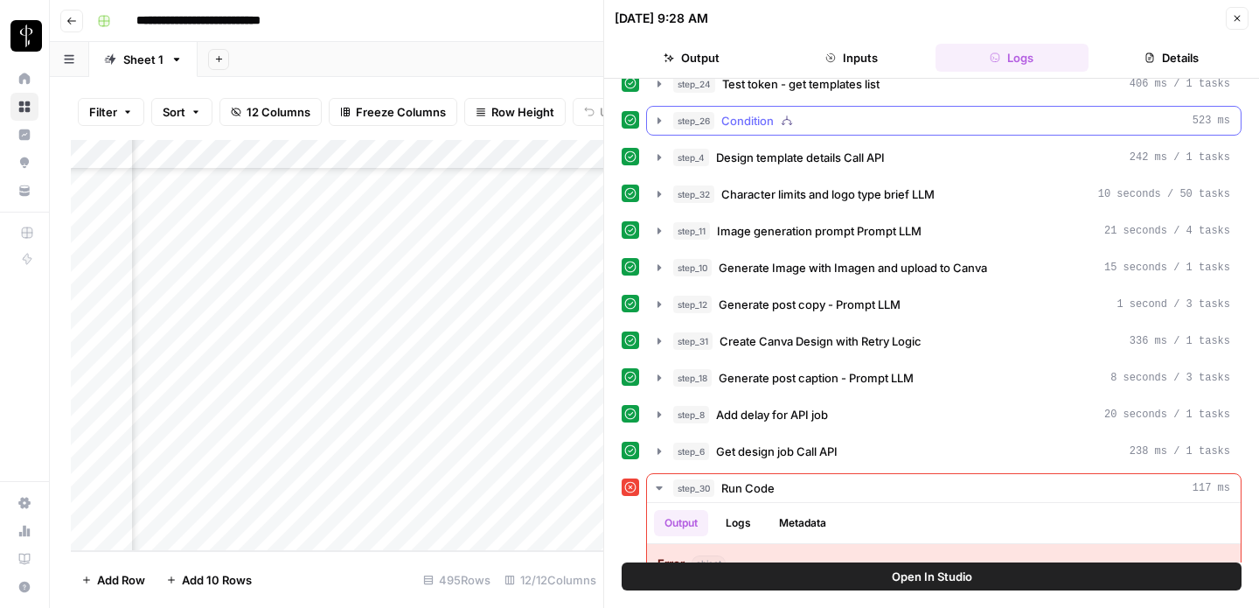
scroll to position [275, 0]
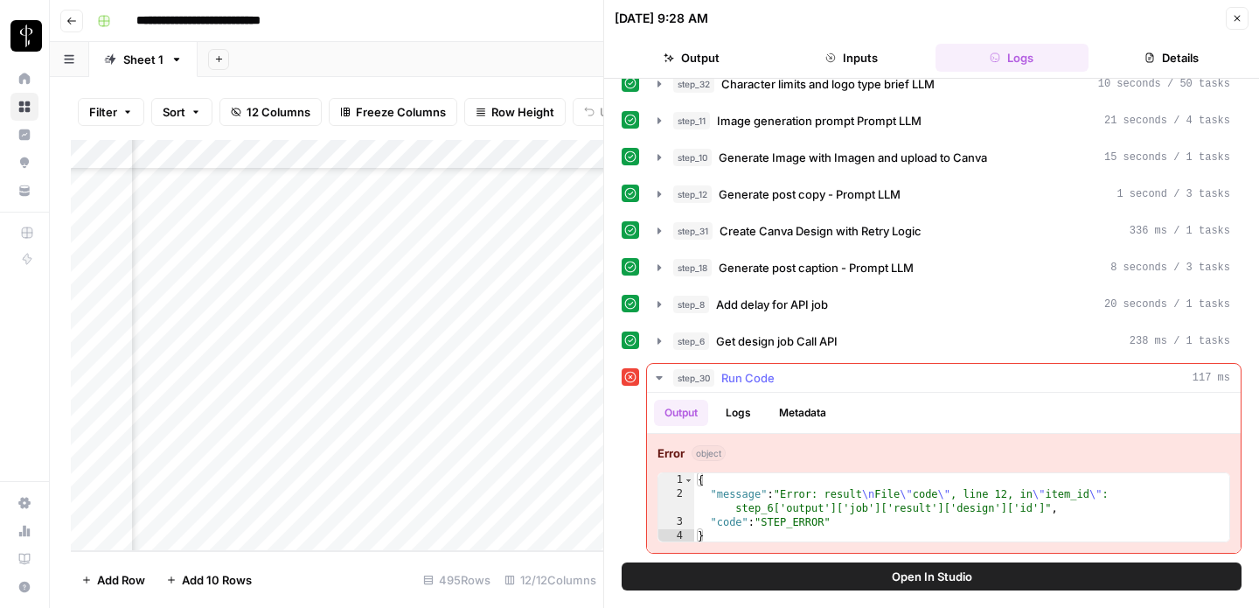
click at [658, 375] on icon "button" at bounding box center [659, 378] width 14 height 14
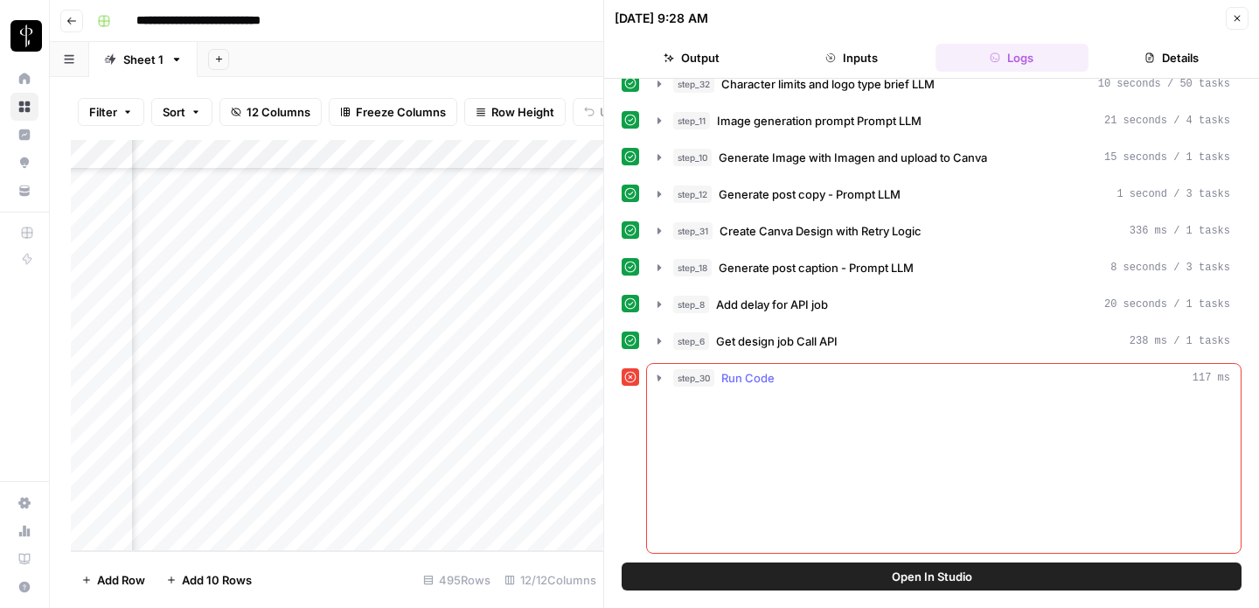
scroll to position [115, 0]
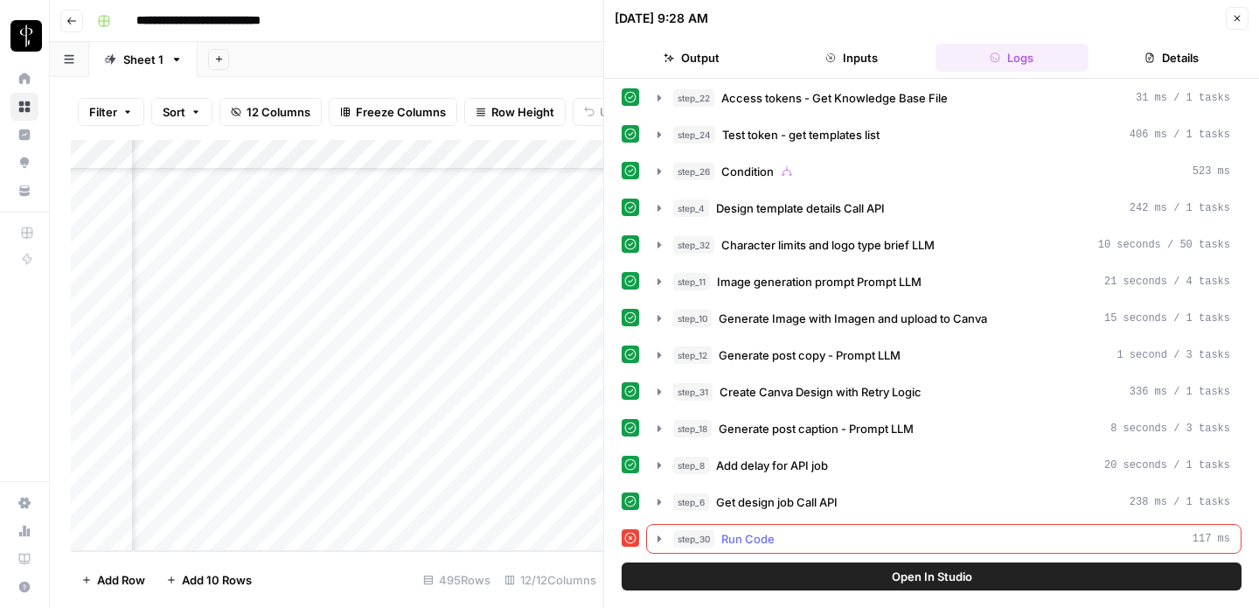
click at [657, 536] on icon "button" at bounding box center [659, 539] width 14 height 14
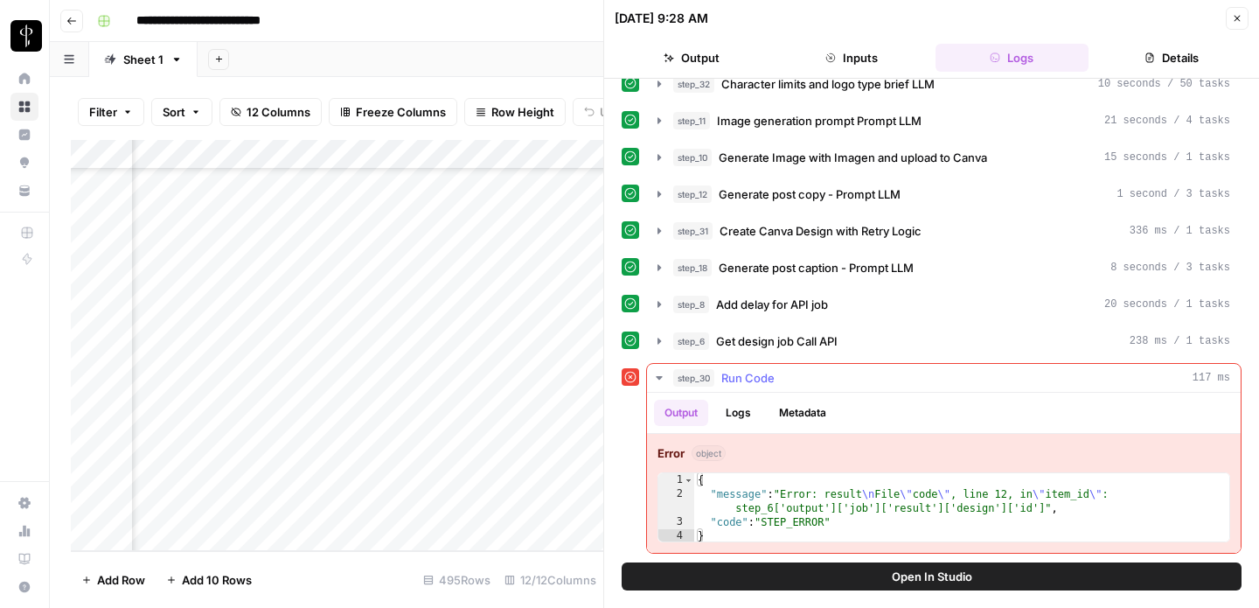
click at [726, 413] on button "Logs" at bounding box center [738, 413] width 46 height 26
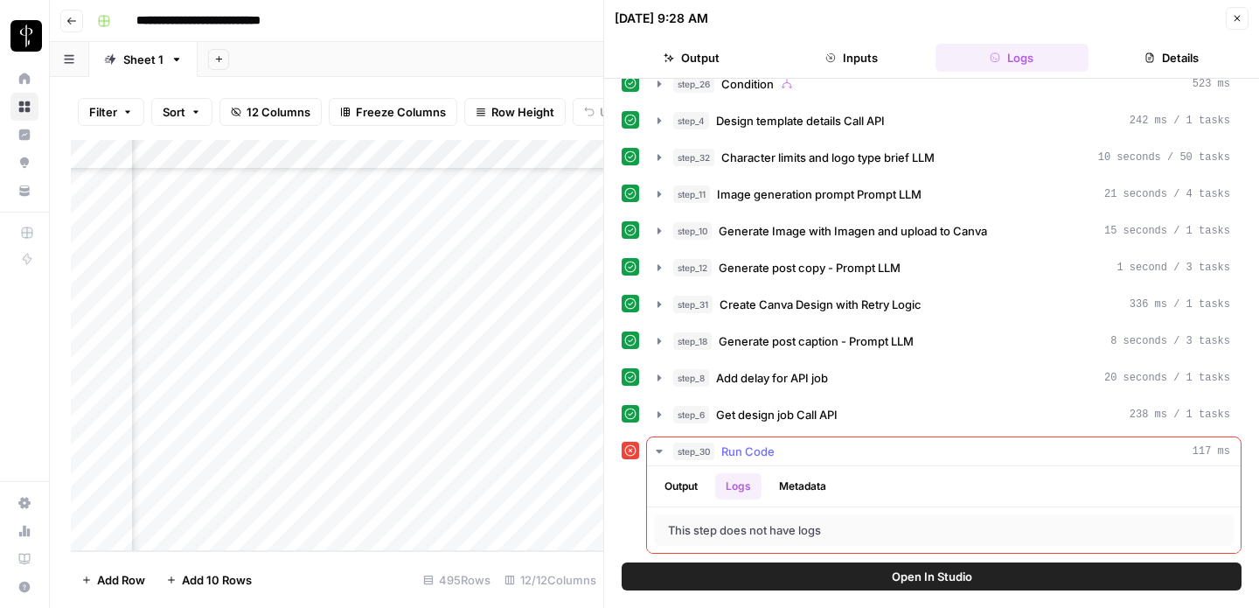
click at [793, 481] on button "Metadata" at bounding box center [802, 486] width 68 height 26
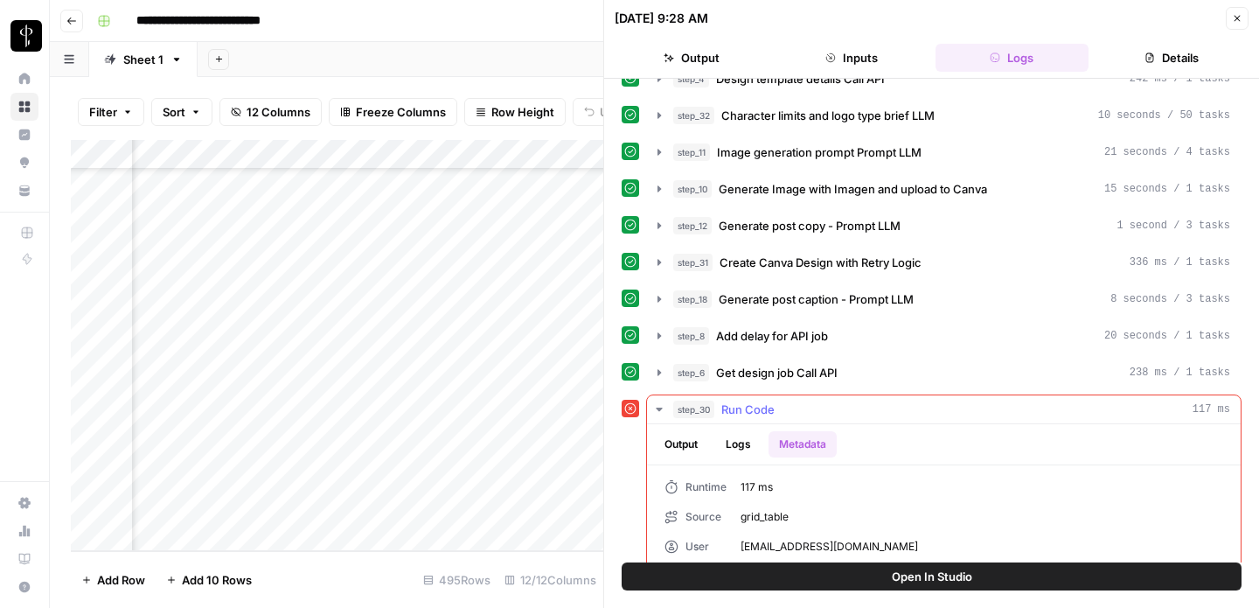
scroll to position [289, 0]
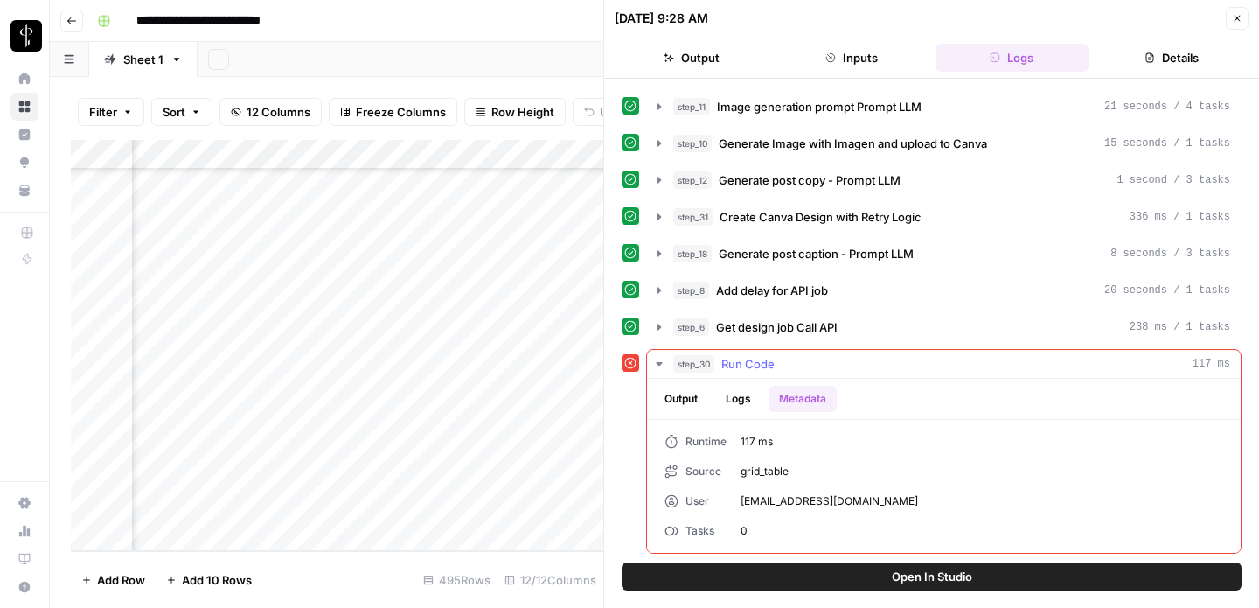
click at [703, 409] on button "Output" at bounding box center [681, 399] width 54 height 26
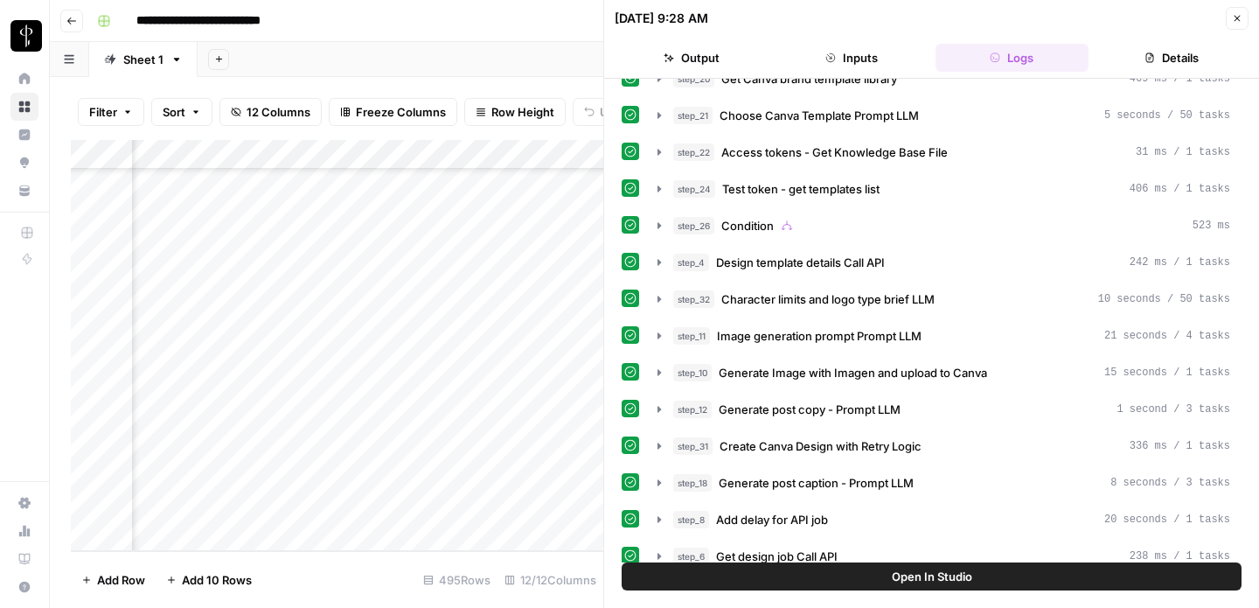
scroll to position [39, 0]
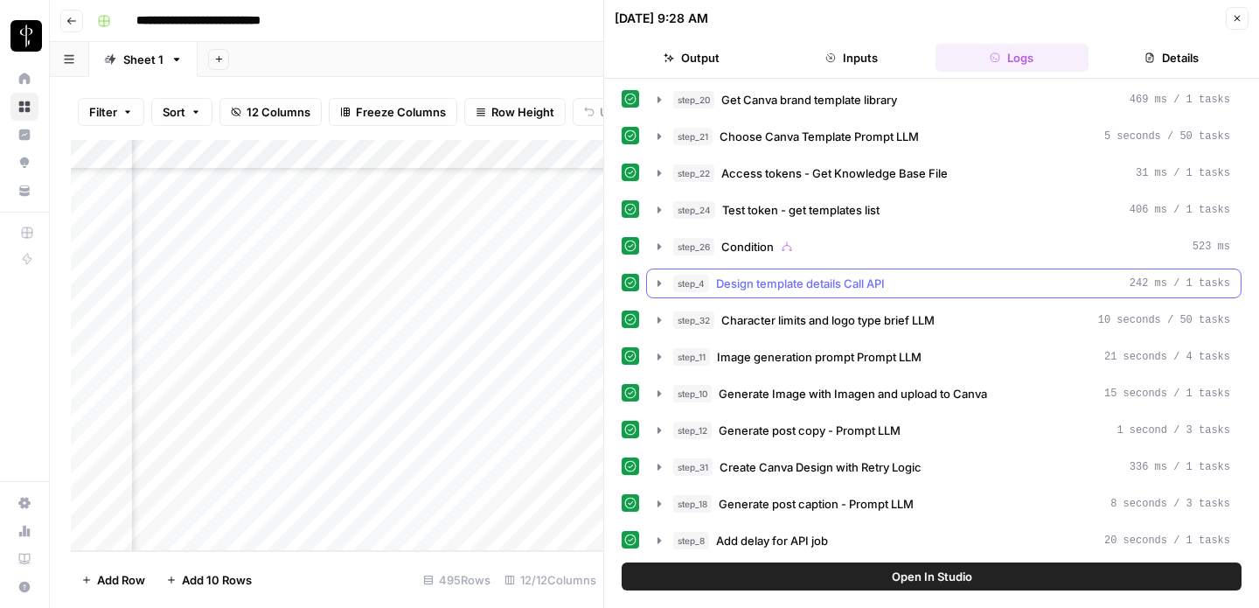
click at [657, 281] on icon "button" at bounding box center [659, 283] width 14 height 14
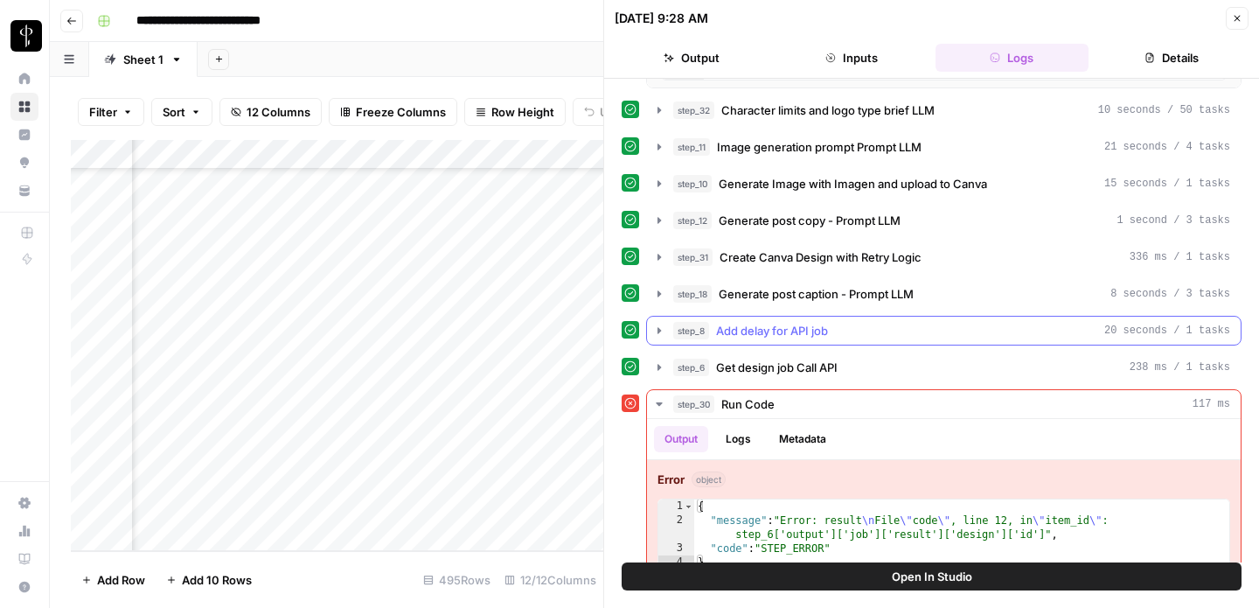
scroll to position [713, 0]
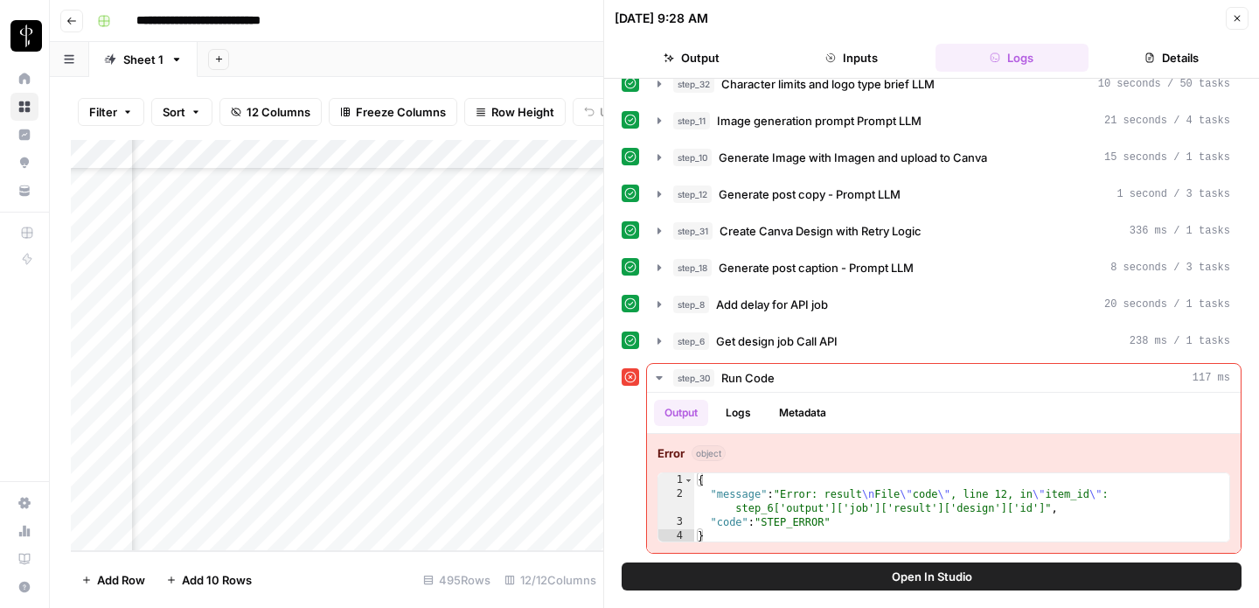
click at [1240, 24] on button "Close" at bounding box center [1237, 18] width 23 height 23
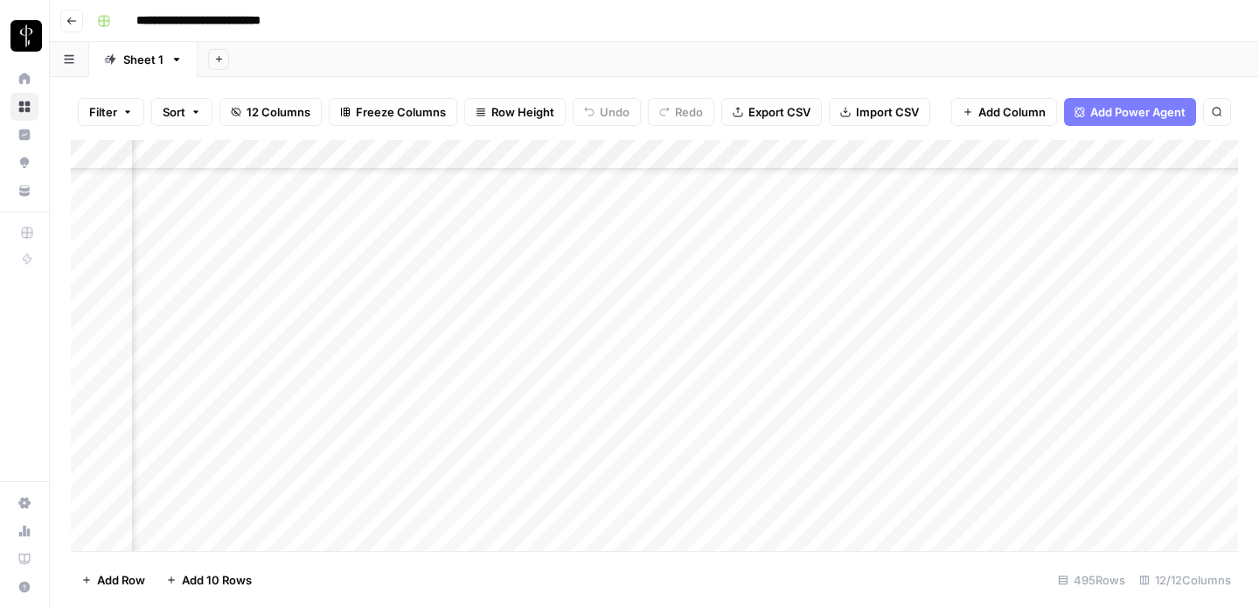
scroll to position [14360, 268]
click at [775, 414] on div "Add Column" at bounding box center [654, 345] width 1167 height 411
click at [928, 418] on div "Add Column" at bounding box center [654, 345] width 1167 height 411
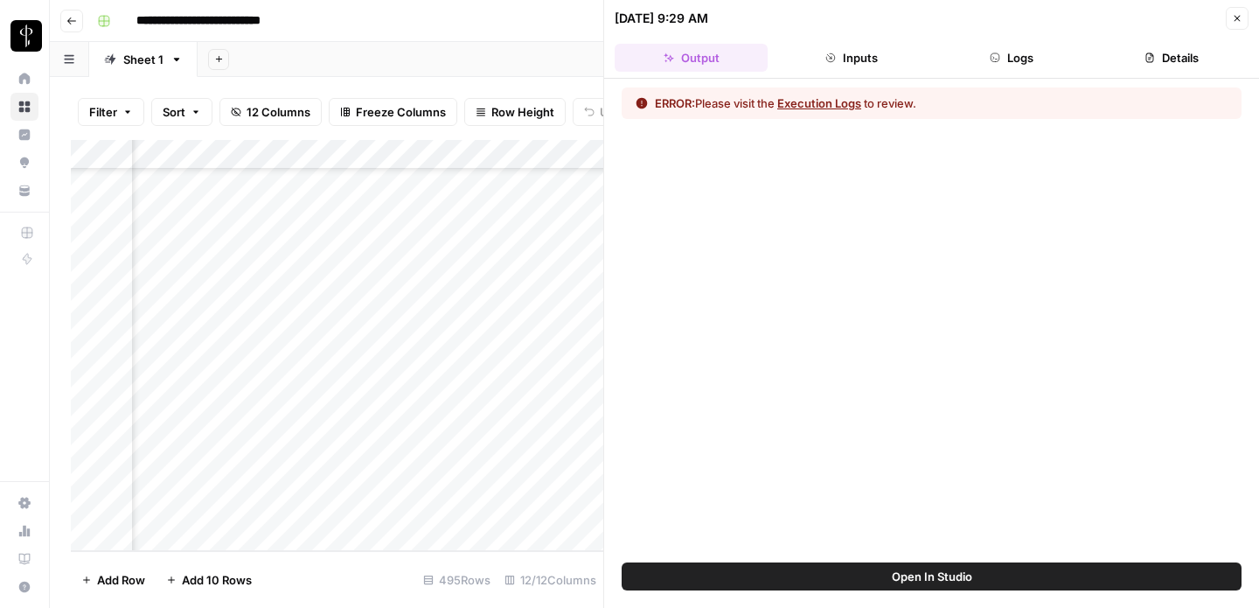
click at [892, 64] on button "Inputs" at bounding box center [851, 58] width 153 height 28
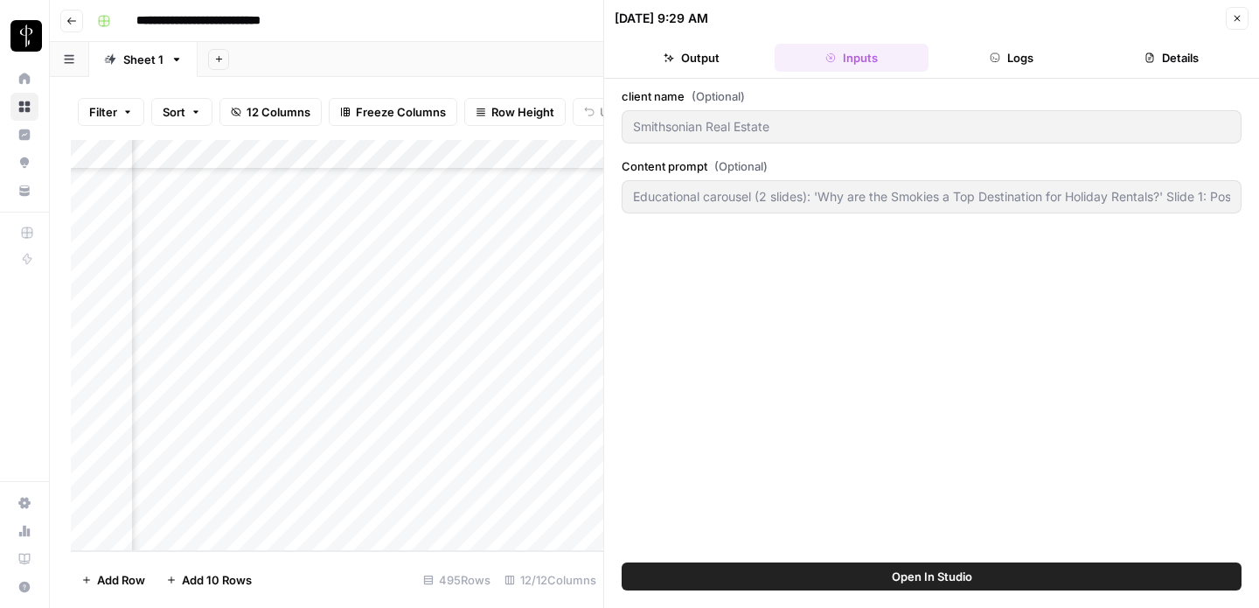
click at [1018, 64] on button "Logs" at bounding box center [1011, 58] width 153 height 28
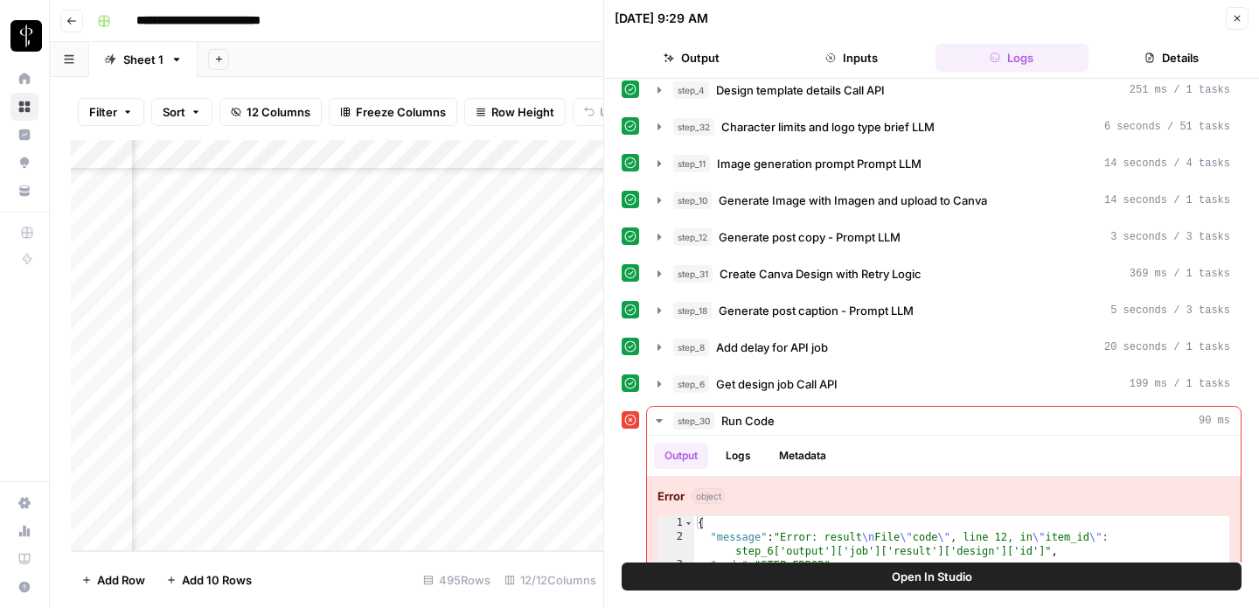
scroll to position [275, 0]
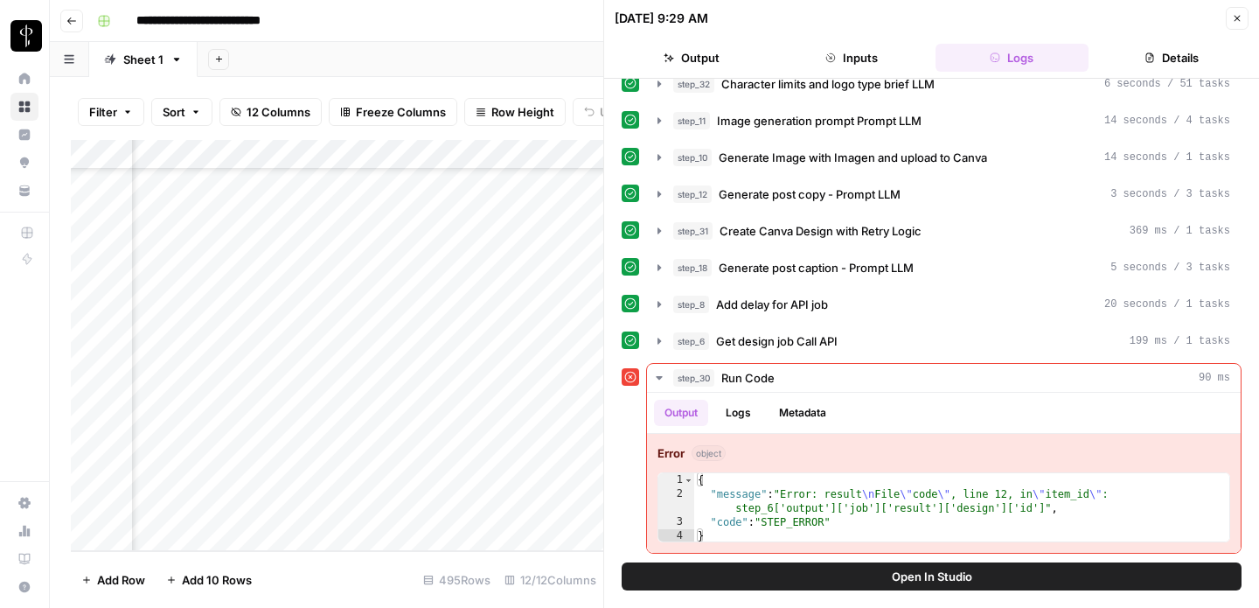
click at [1242, 7] on button "Close" at bounding box center [1237, 18] width 23 height 23
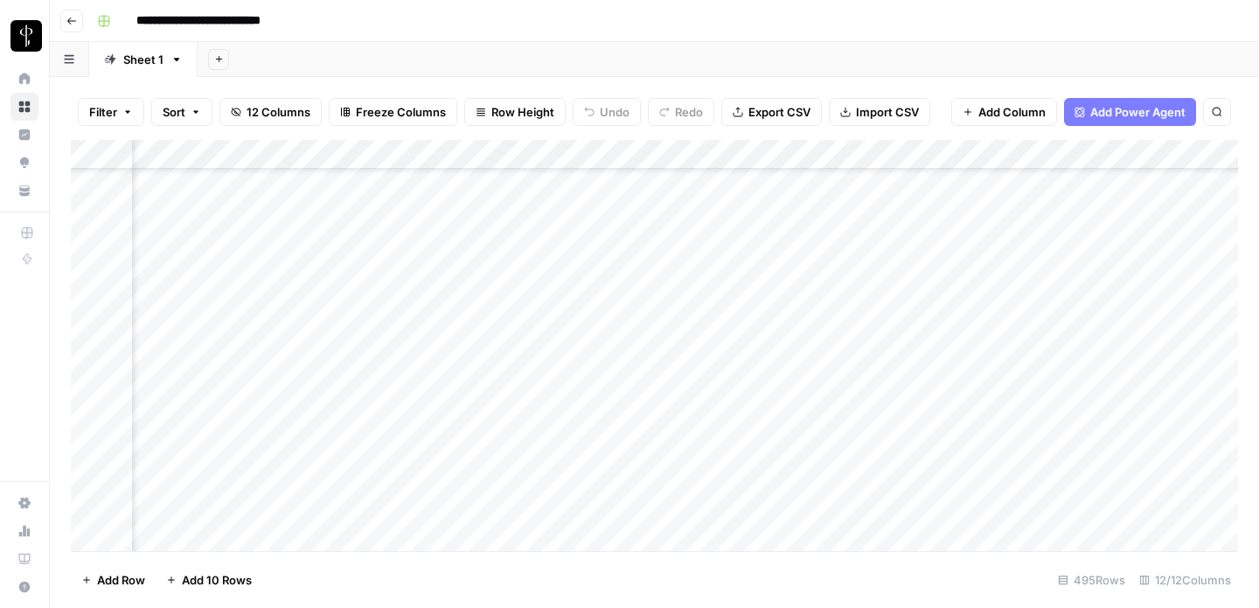
scroll to position [13944, 581]
click at [1189, 416] on div "Add Column" at bounding box center [654, 345] width 1167 height 411
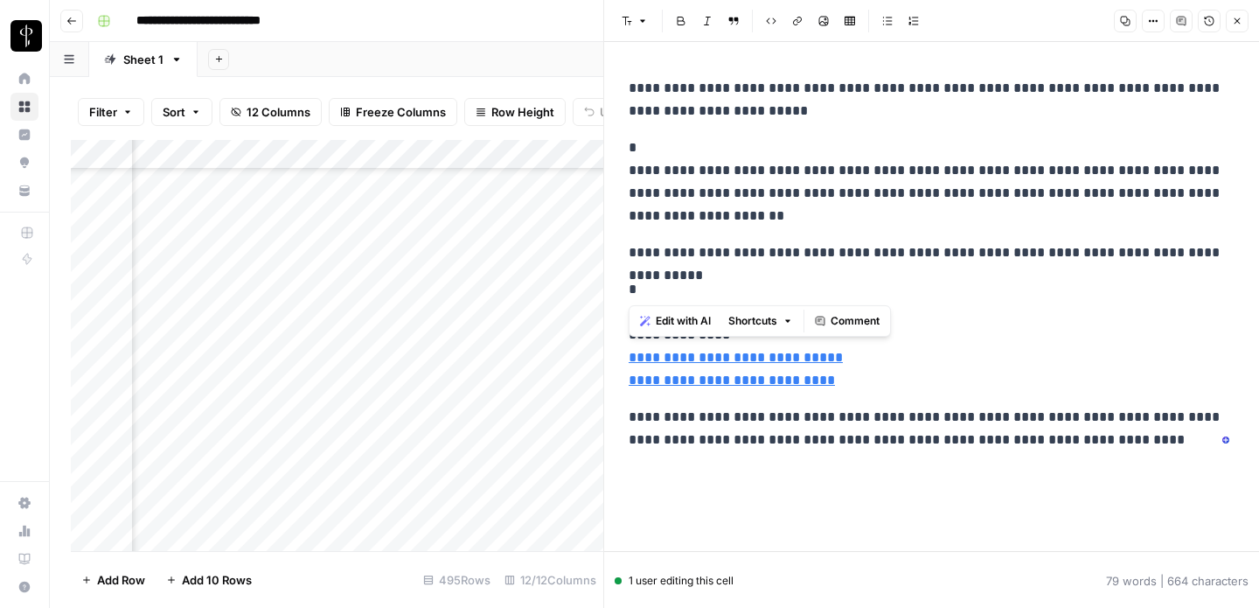
drag, startPoint x: 628, startPoint y: 85, endPoint x: 1046, endPoint y: 275, distance: 459.7
click at [1046, 275] on div "**********" at bounding box center [931, 264] width 627 height 388
click at [675, 434] on p "**********" at bounding box center [932, 428] width 606 height 45
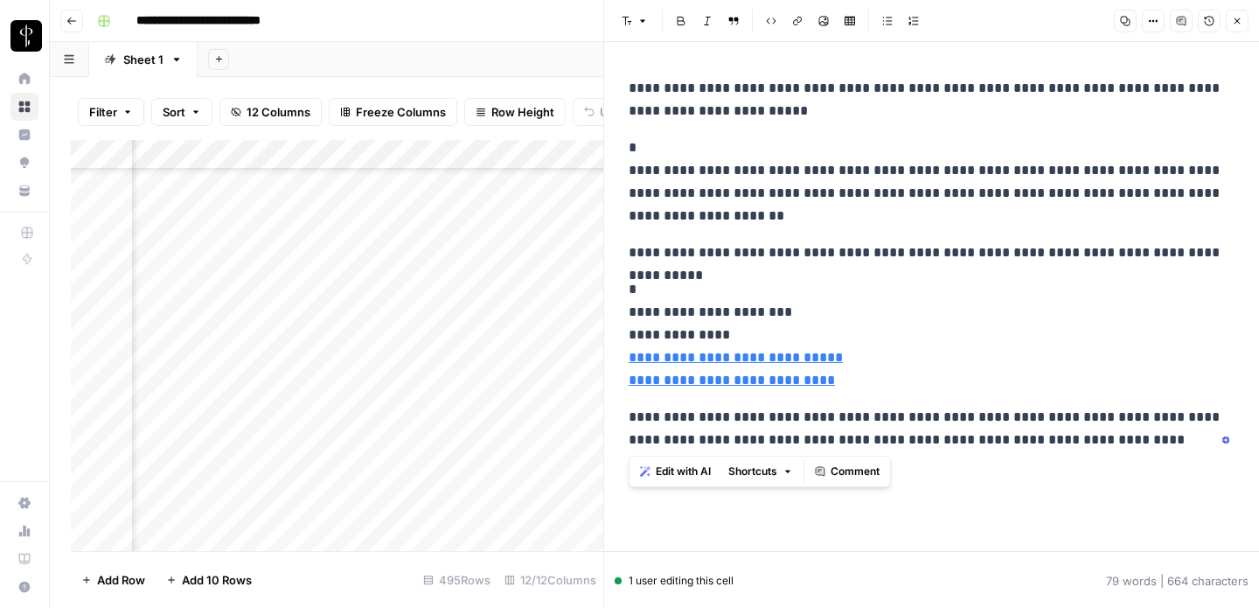
drag, startPoint x: 626, startPoint y: 311, endPoint x: 1211, endPoint y: 483, distance: 609.7
click at [1212, 484] on div "**********" at bounding box center [931, 296] width 627 height 509
copy div "**********"
click at [1227, 22] on button "Close" at bounding box center [1237, 21] width 23 height 23
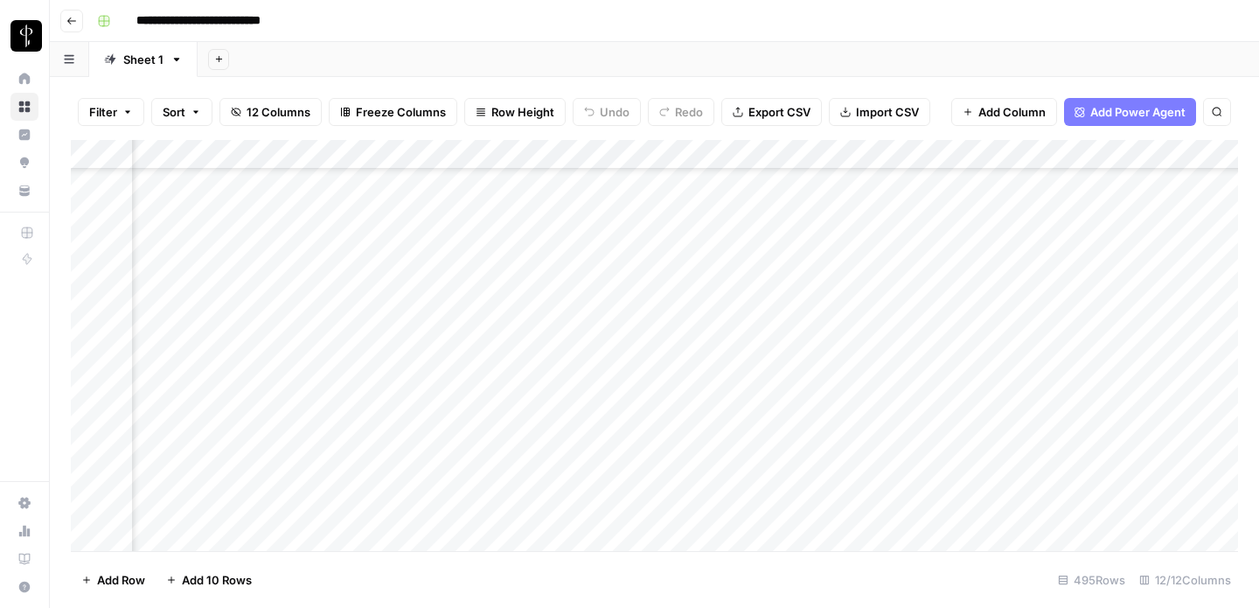
click at [524, 441] on div "Add Column" at bounding box center [654, 345] width 1167 height 411
click at [469, 420] on div "Add Column" at bounding box center [654, 302] width 1167 height 325
click at [585, 497] on div "Add Column" at bounding box center [654, 345] width 1167 height 411
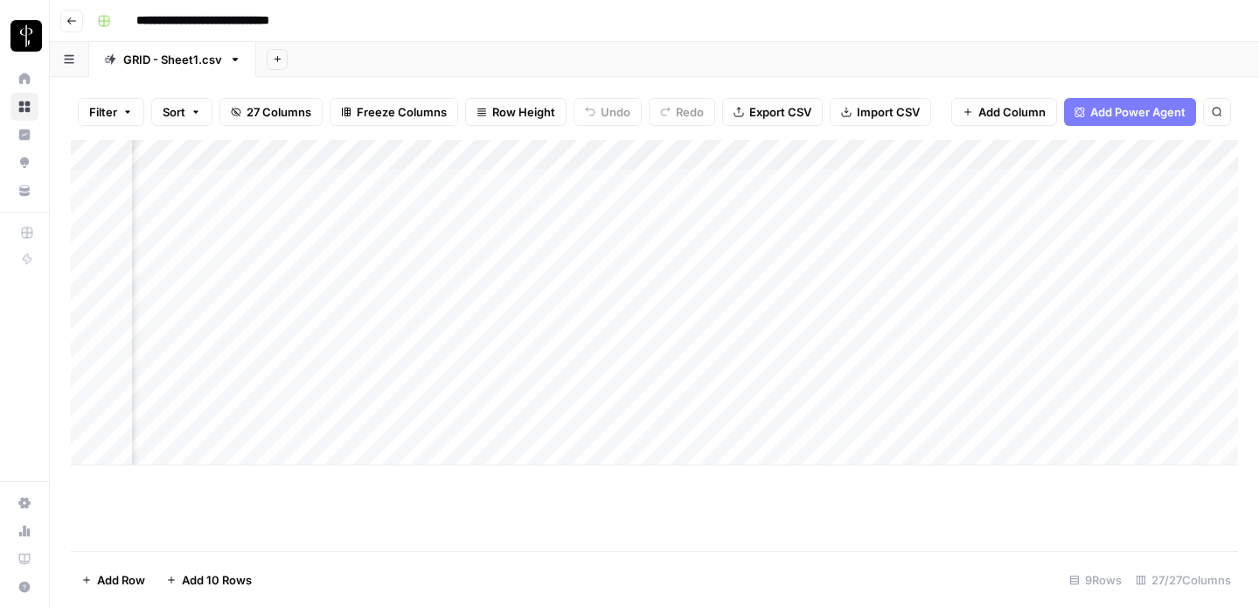
scroll to position [0, 676]
click at [616, 421] on div "Add Column" at bounding box center [654, 302] width 1167 height 325
click at [480, 302] on div "Add Column" at bounding box center [654, 345] width 1167 height 411
click at [664, 304] on div "Add Column" at bounding box center [654, 345] width 1167 height 411
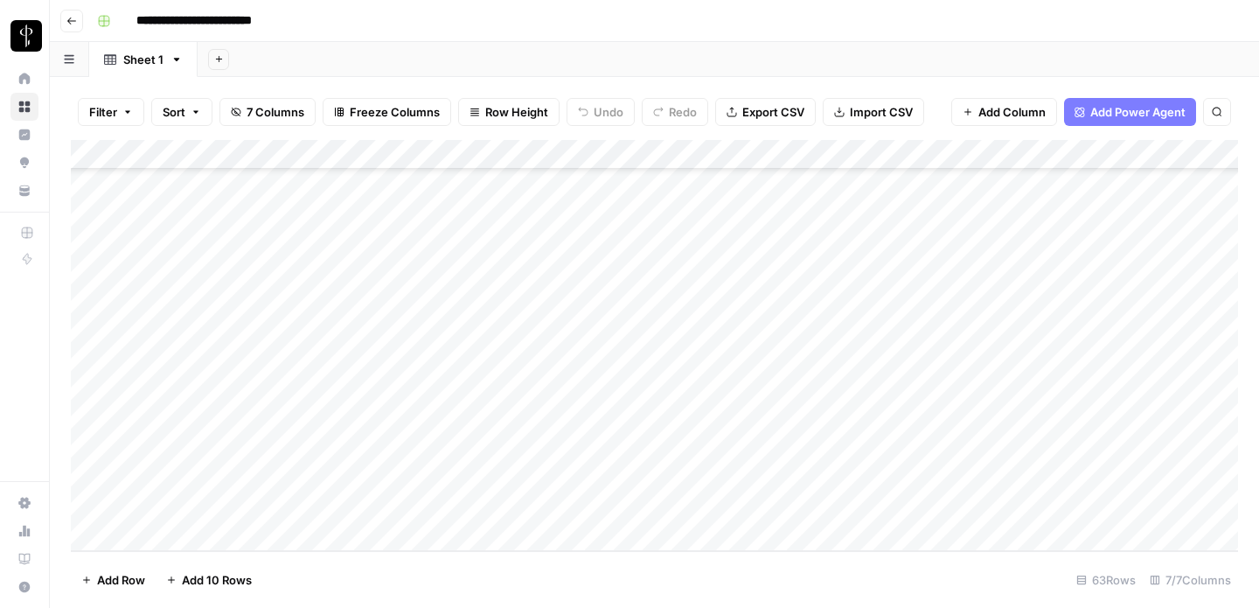
click at [445, 276] on div "Add Column" at bounding box center [654, 345] width 1167 height 411
click at [445, 295] on div "Add Column" at bounding box center [654, 345] width 1167 height 411
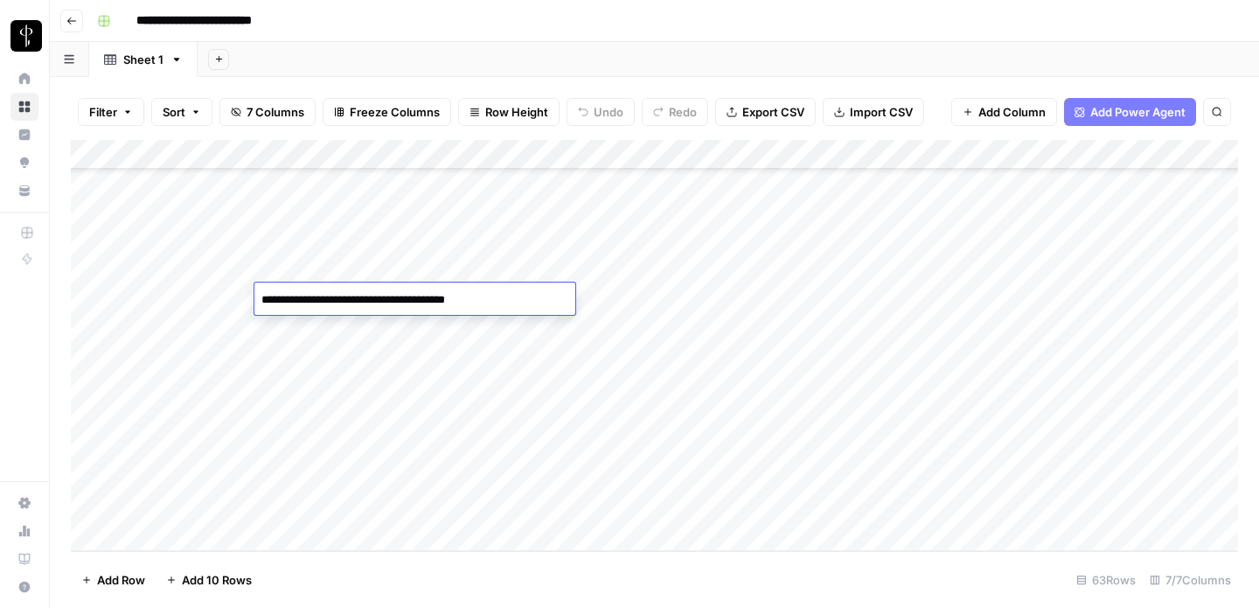
click at [650, 323] on div "Add Column" at bounding box center [654, 345] width 1167 height 411
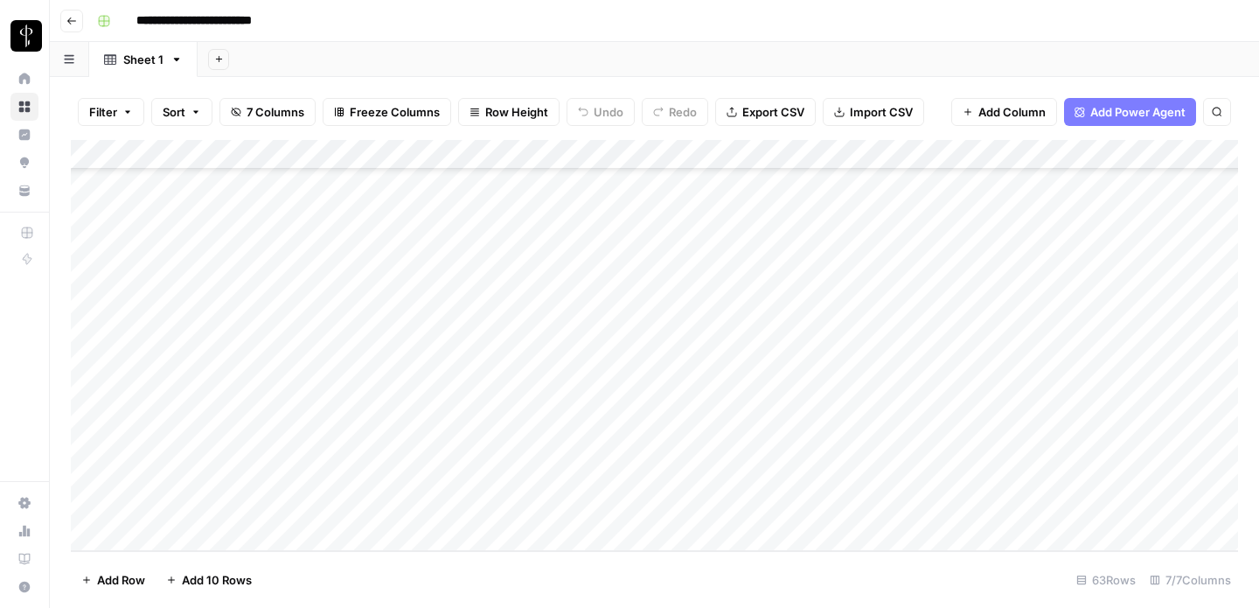
click at [221, 292] on div "Add Column" at bounding box center [654, 345] width 1167 height 411
click at [317, 291] on div "Add Column" at bounding box center [654, 345] width 1167 height 411
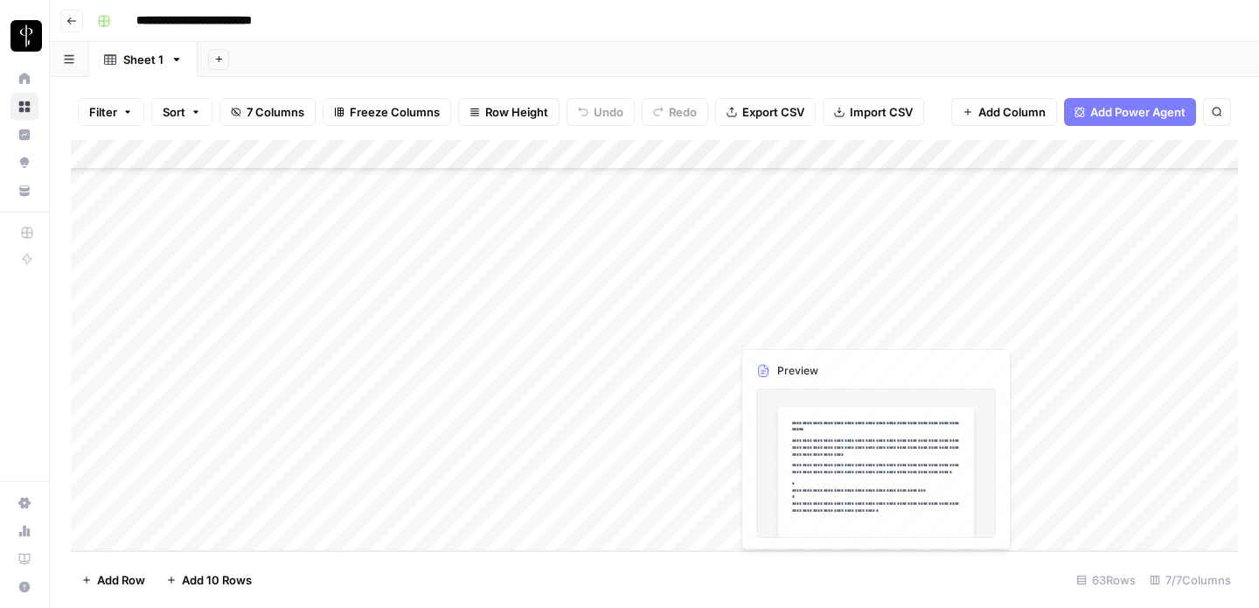
click at [820, 298] on div "Add Column" at bounding box center [654, 345] width 1167 height 411
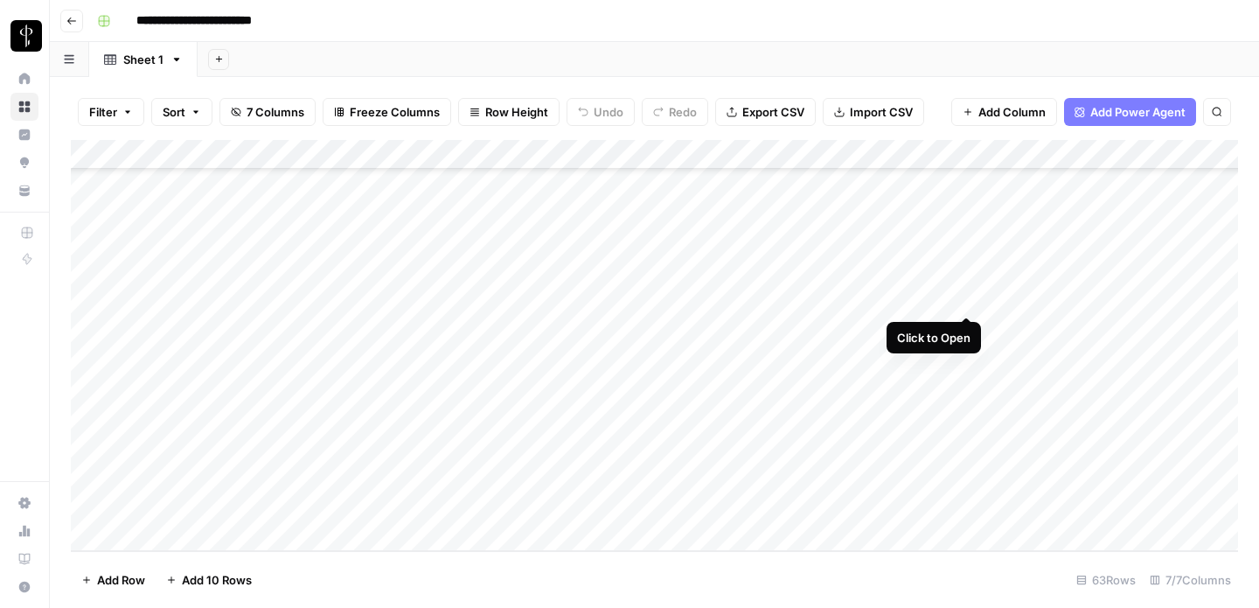
click at [968, 293] on div "Add Column" at bounding box center [654, 345] width 1167 height 411
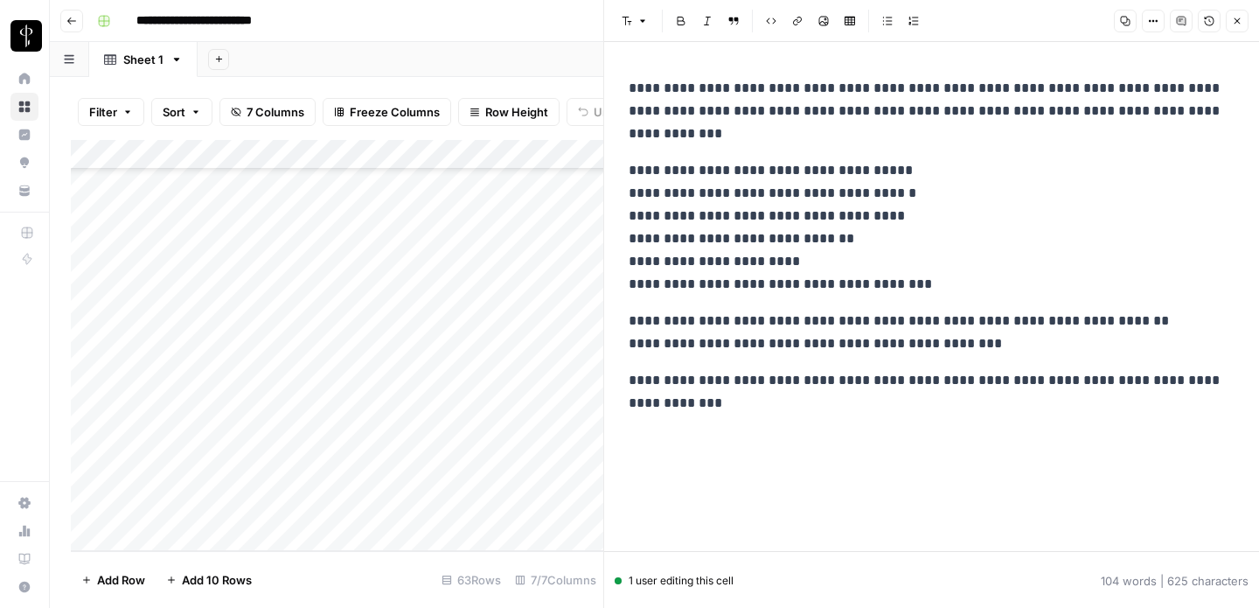
click at [1240, 11] on button "Close" at bounding box center [1237, 21] width 23 height 23
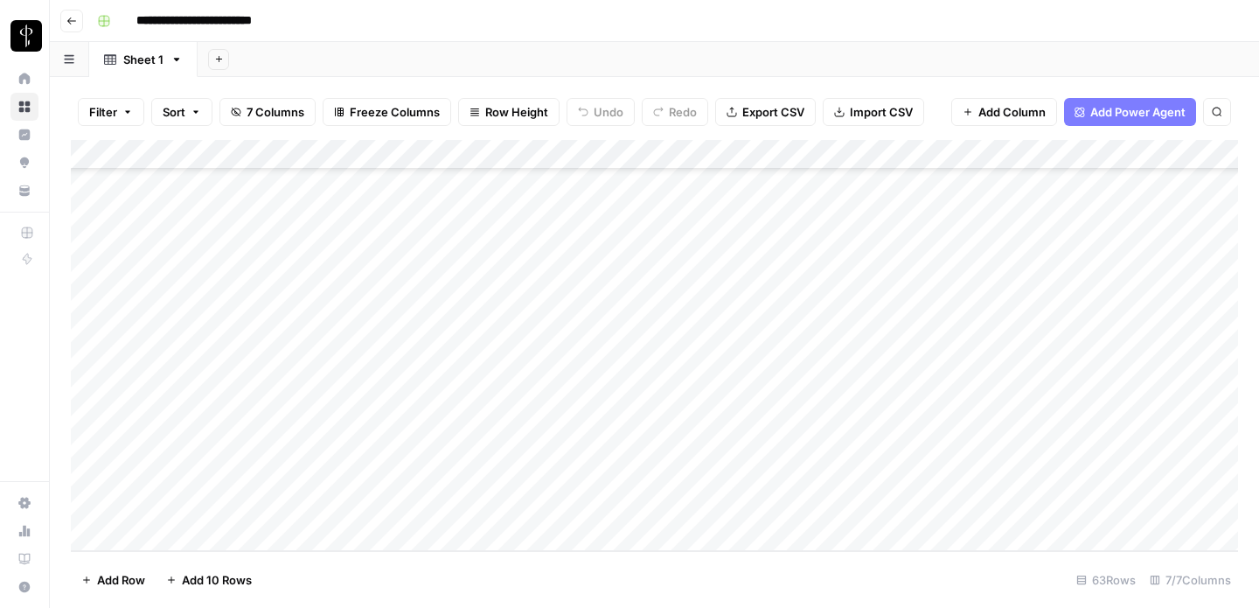
click at [448, 505] on div "Add Column" at bounding box center [654, 345] width 1167 height 411
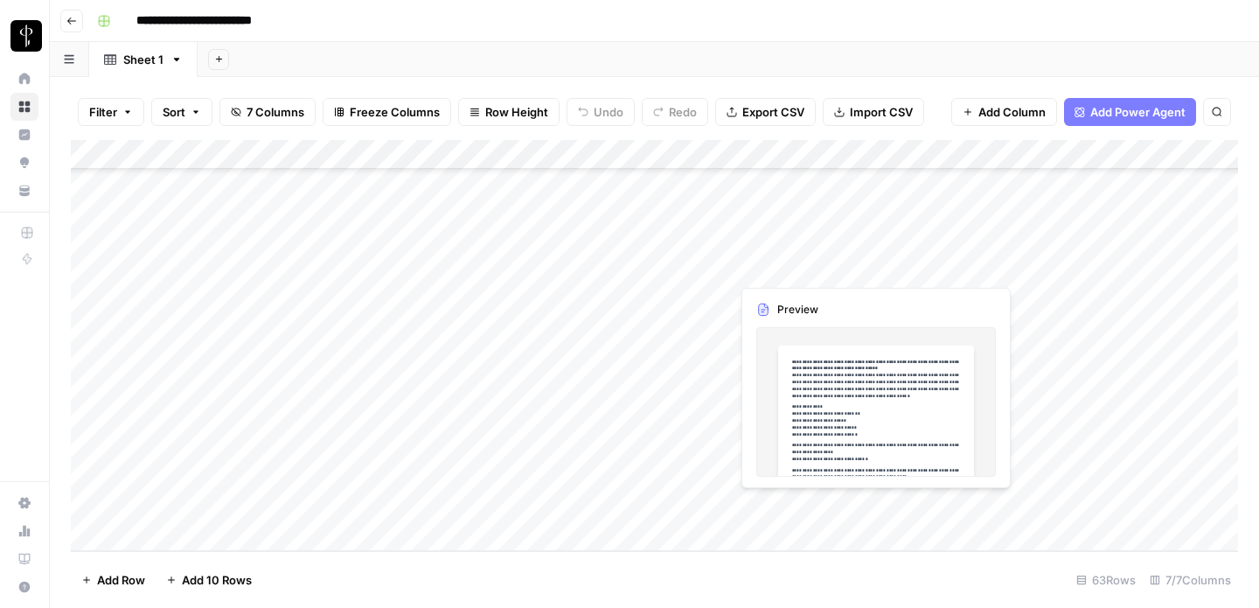
click at [963, 509] on div "Add Column" at bounding box center [654, 345] width 1167 height 411
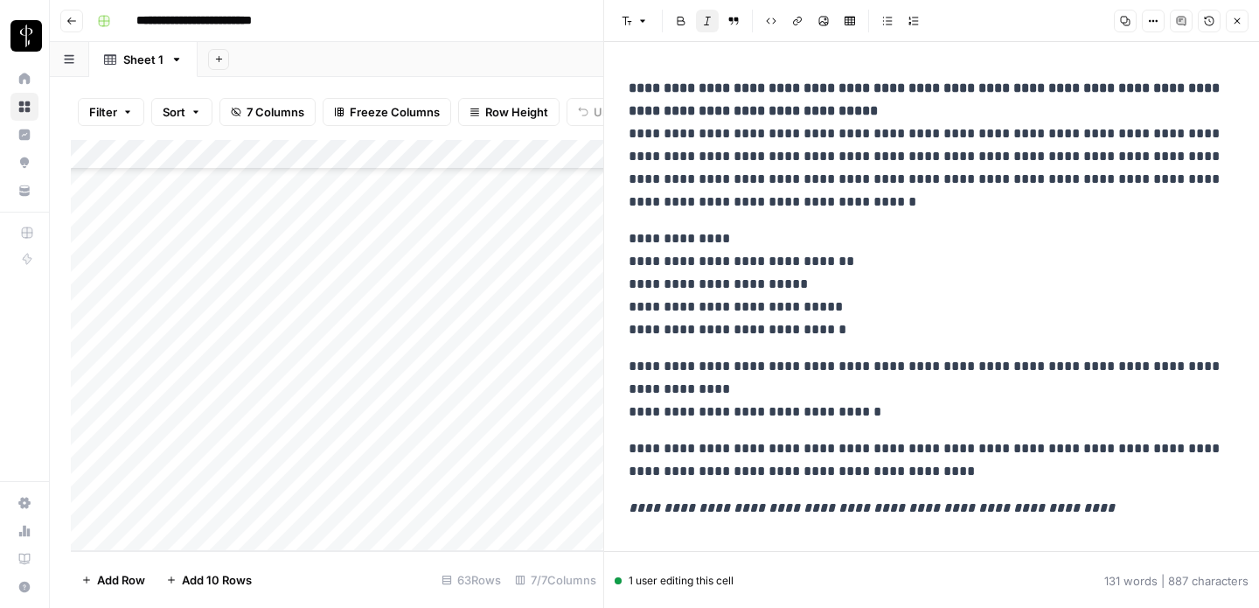
scroll to position [31, 0]
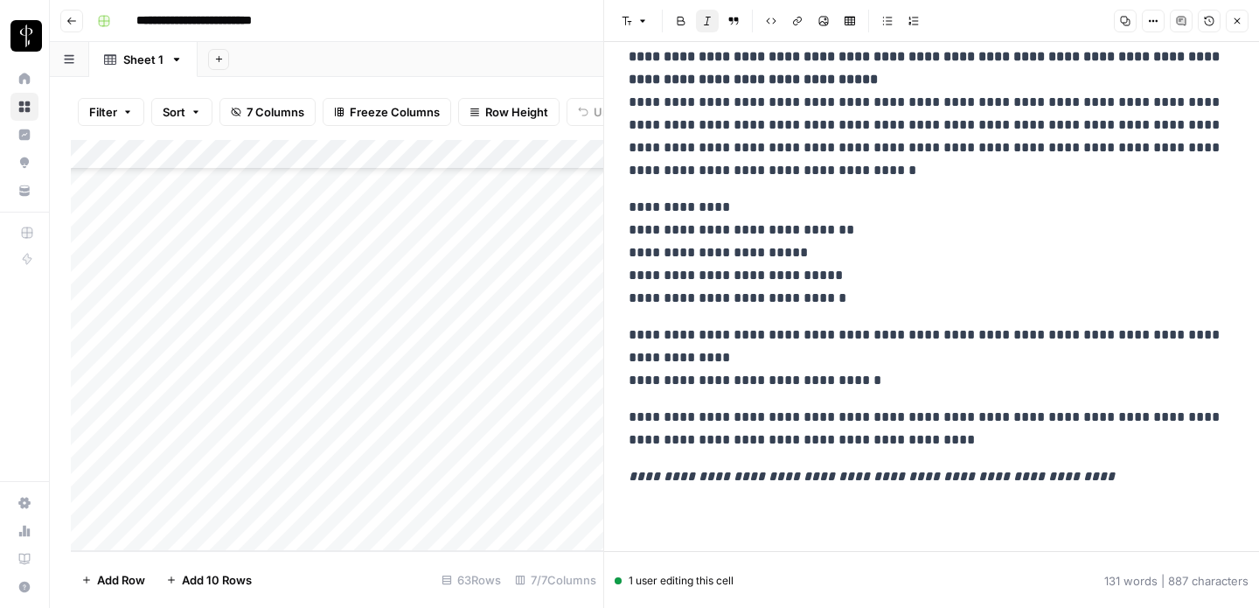
click at [1236, 25] on icon "button" at bounding box center [1237, 21] width 10 height 10
